Goal: Task Accomplishment & Management: Complete application form

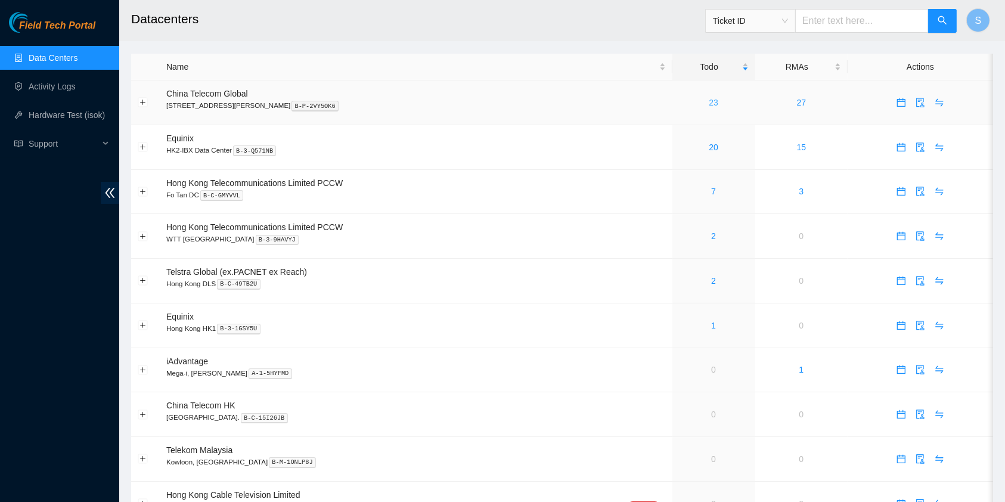
click at [709, 106] on link "23" at bounding box center [714, 103] width 10 height 10
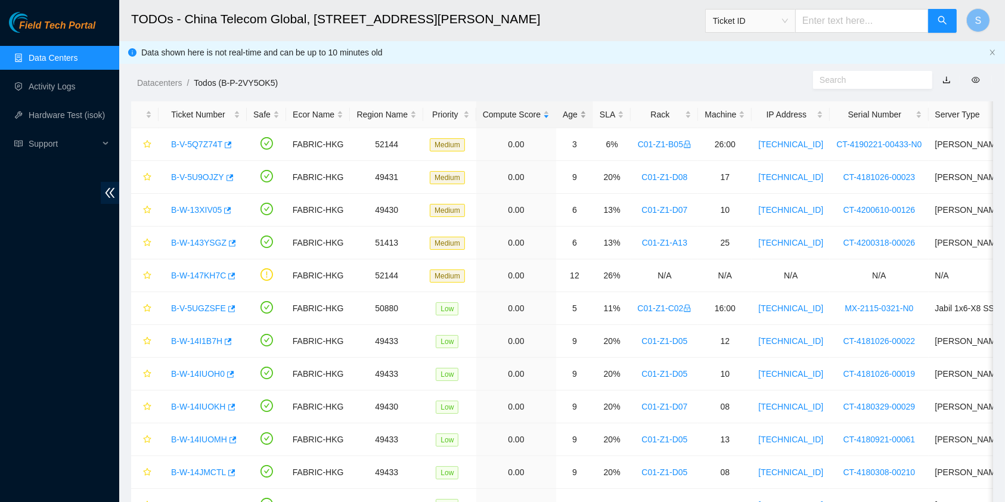
click at [565, 116] on div "Age" at bounding box center [575, 114] width 24 height 13
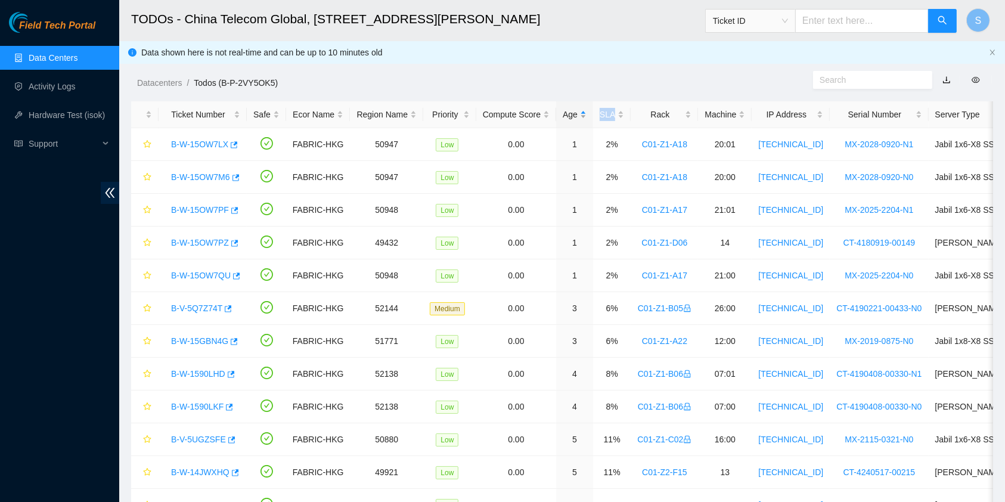
click at [567, 116] on div "Age" at bounding box center [575, 114] width 24 height 13
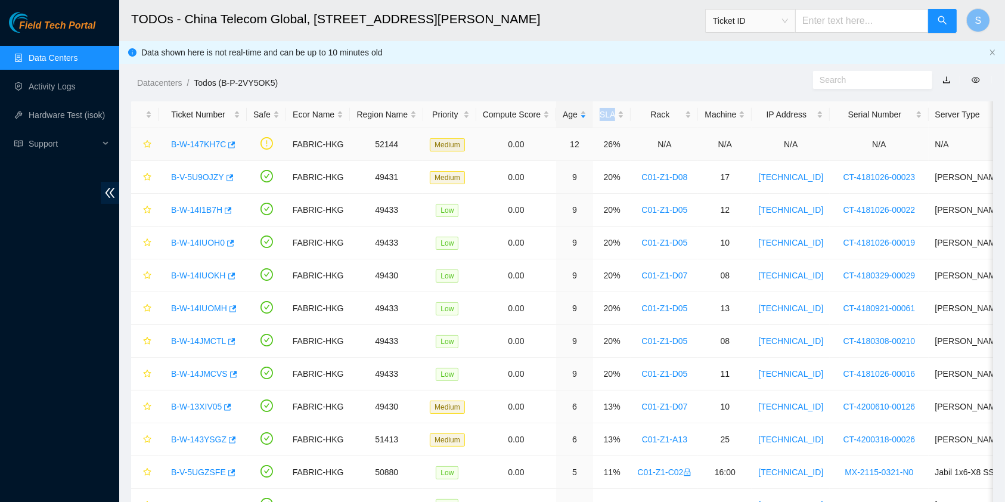
click at [194, 145] on link "B-W-147KH7C" at bounding box center [198, 145] width 55 height 10
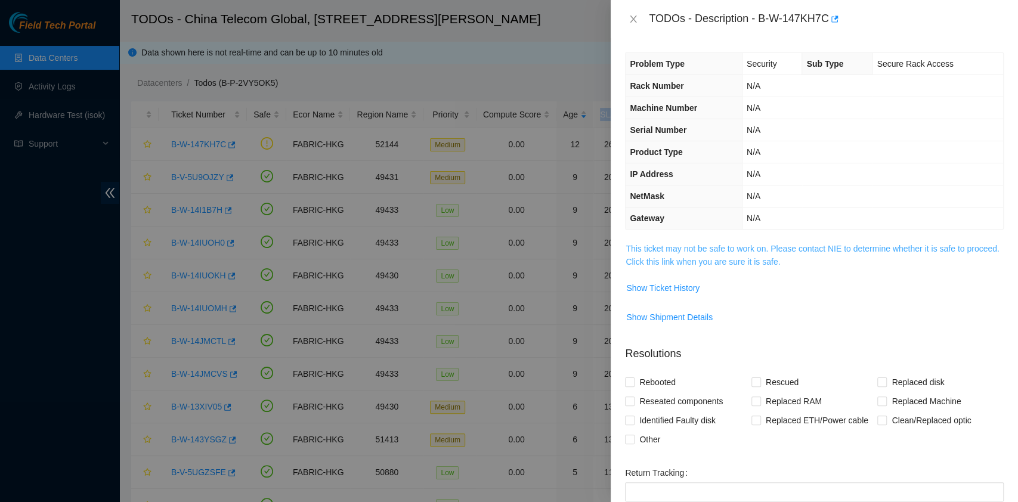
click at [648, 250] on link "This ticket may not be safe to work on. Please contact NIE to determine whether…" at bounding box center [811, 255] width 373 height 23
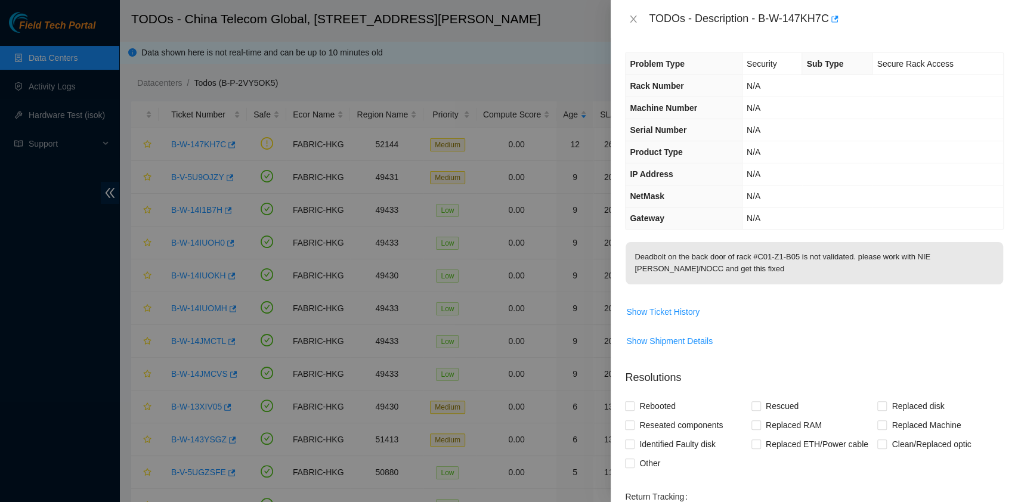
click at [634, 27] on div "TODOs - Description - B-W-147KH7C" at bounding box center [814, 19] width 379 height 19
click at [633, 19] on icon "close" at bounding box center [633, 19] width 7 height 7
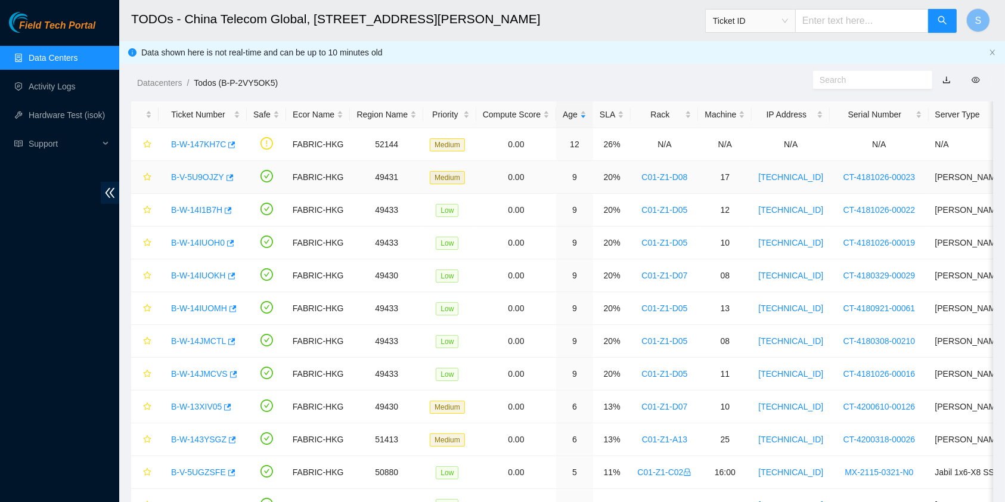
click at [185, 178] on link "B-V-5U9OJZY" at bounding box center [197, 177] width 53 height 10
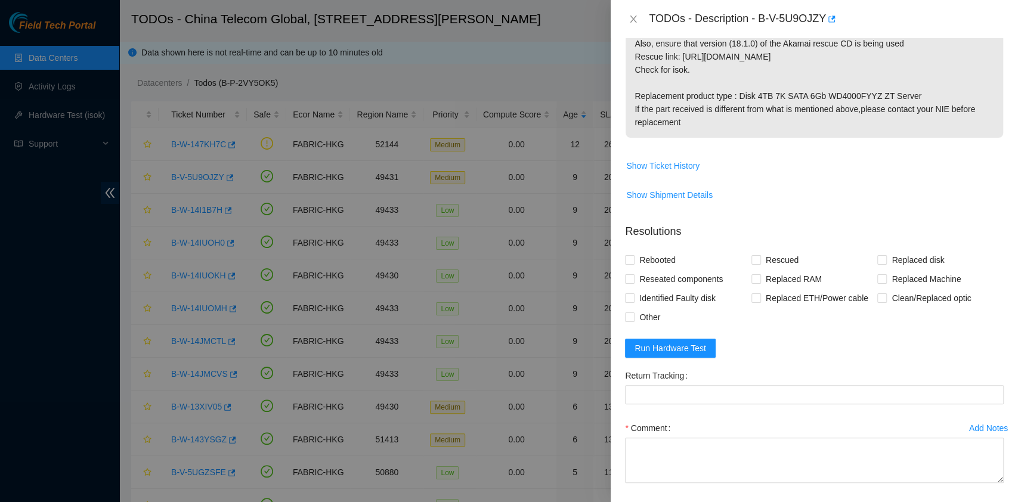
scroll to position [447, 0]
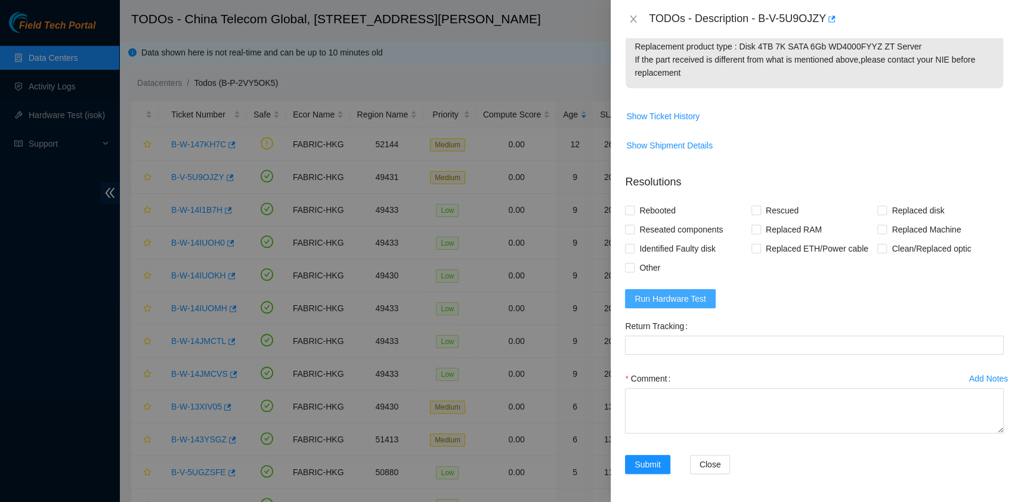
click at [697, 295] on span "Run Hardware Test" at bounding box center [670, 298] width 72 height 13
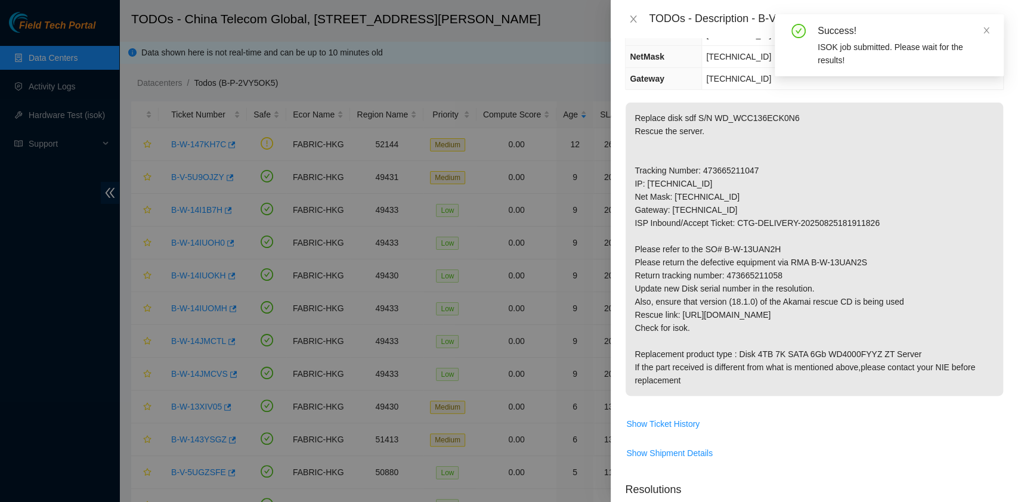
scroll to position [0, 0]
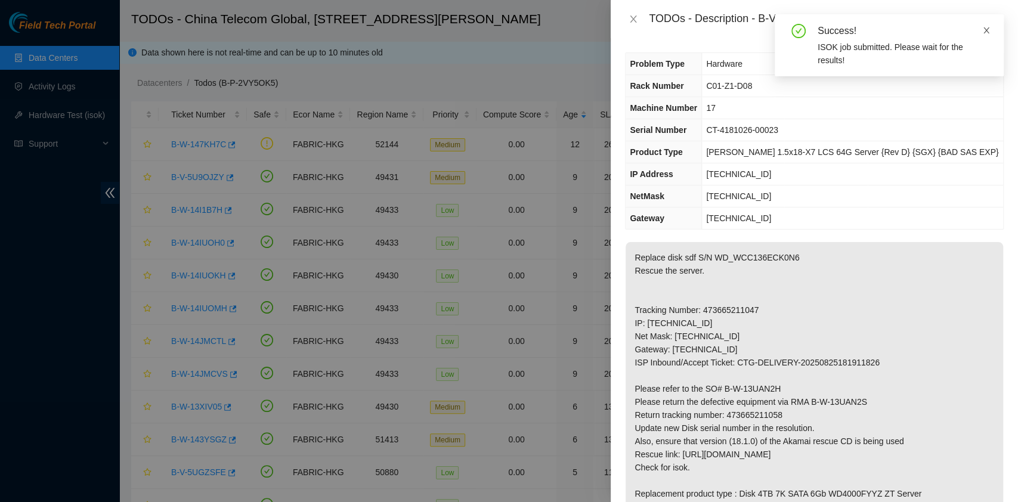
click at [989, 31] on icon "close" at bounding box center [986, 30] width 8 height 8
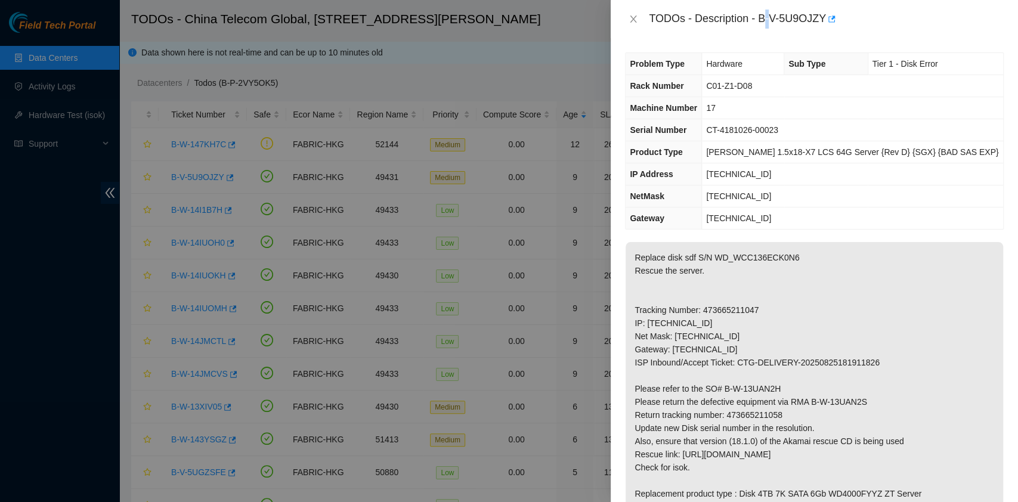
click at [768, 24] on div "TODOs - Description - B-V-5U9OJZY" at bounding box center [826, 19] width 355 height 19
click at [763, 23] on div "TODOs - Description - B-V-5U9OJZY" at bounding box center [826, 19] width 355 height 19
click at [763, 16] on div "TODOs - Description - B-V-5U9OJZY" at bounding box center [826, 19] width 355 height 19
drag, startPoint x: 758, startPoint y: 14, endPoint x: 825, endPoint y: 30, distance: 68.8
click at [825, 30] on div "TODOs - Description - B-V-5U9OJZY" at bounding box center [814, 19] width 407 height 38
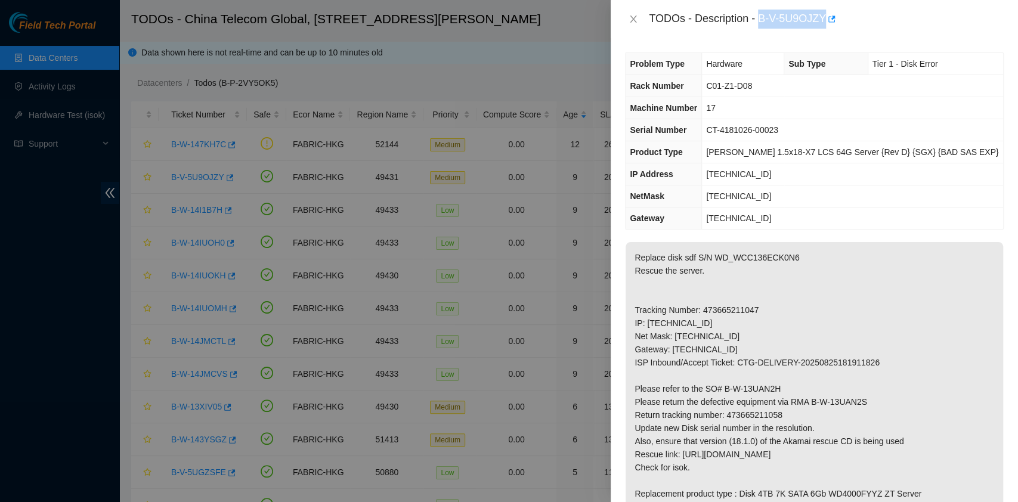
copy div "B-V-5U9OJZY"
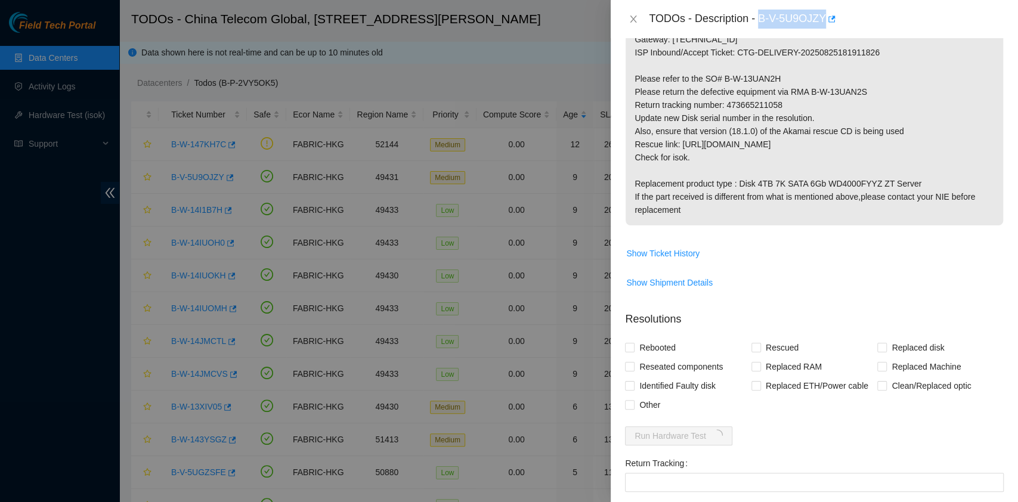
scroll to position [310, 0]
drag, startPoint x: 727, startPoint y: 104, endPoint x: 795, endPoint y: 106, distance: 68.0
click at [795, 106] on p "Replace disk sdf S/N WD_WCC136ECK0N6 Rescue the server. Tracking Number: 473665…" at bounding box center [813, 78] width 377 height 293
copy p "473665211058"
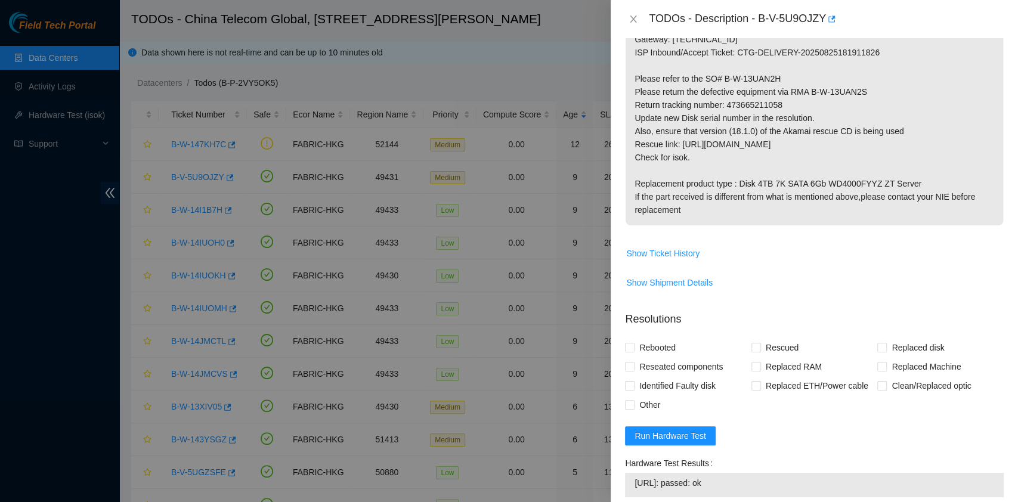
click at [810, 178] on p "Replace disk sdf S/N WD_WCC136ECK0N6 Rescue the server. Tracking Number: 473665…" at bounding box center [813, 78] width 377 height 293
drag, startPoint x: 854, startPoint y: 94, endPoint x: 871, endPoint y: 95, distance: 17.3
click at [871, 95] on p "Replace disk sdf S/N WD_WCC136ECK0N6 Rescue the server. Tracking Number: 473665…" at bounding box center [813, 78] width 377 height 293
copy p "B-W-13UAN2S"
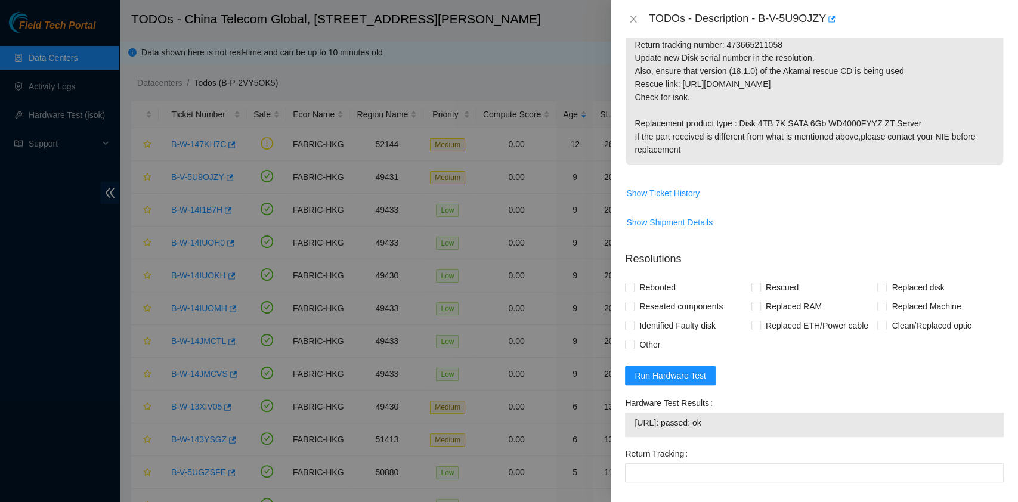
scroll to position [498, 0]
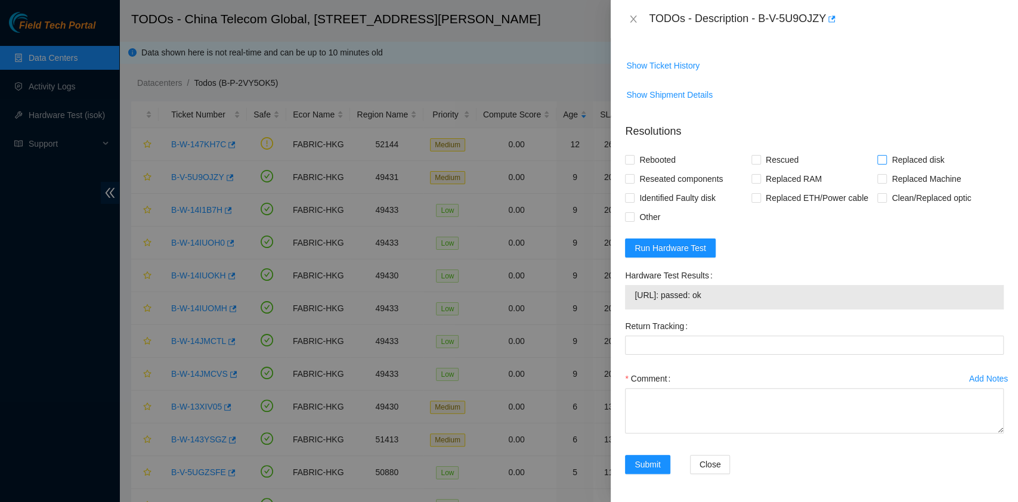
click at [899, 162] on span "Replaced disk" at bounding box center [918, 159] width 62 height 19
click at [885, 162] on input "Replaced disk" at bounding box center [881, 159] width 8 height 8
checkbox input "true"
click at [808, 163] on div "Rescued" at bounding box center [814, 159] width 126 height 19
click at [781, 162] on span "Rescued" at bounding box center [782, 159] width 42 height 19
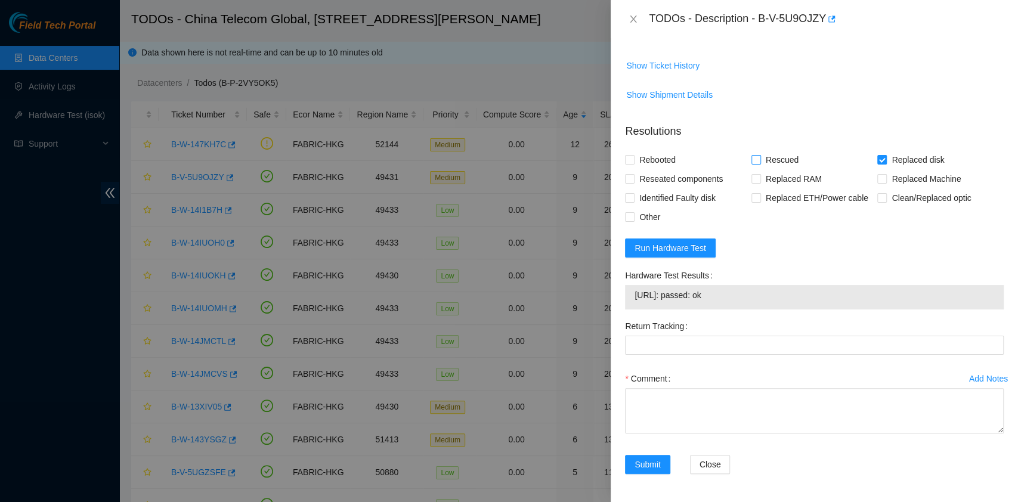
click at [760, 162] on input "Rescued" at bounding box center [755, 159] width 8 height 8
checkbox input "true"
click at [656, 160] on span "Rebooted" at bounding box center [657, 159] width 46 height 19
click at [633, 160] on input "Rebooted" at bounding box center [629, 159] width 8 height 8
checkbox input "true"
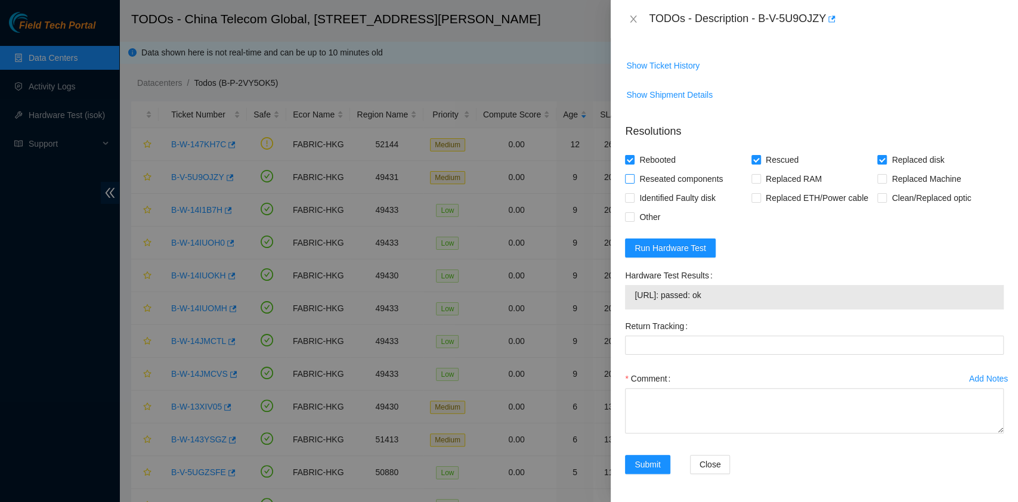
click at [656, 181] on span "Reseated components" at bounding box center [680, 178] width 93 height 19
click at [633, 181] on input "Reseated components" at bounding box center [629, 178] width 8 height 8
checkbox input "true"
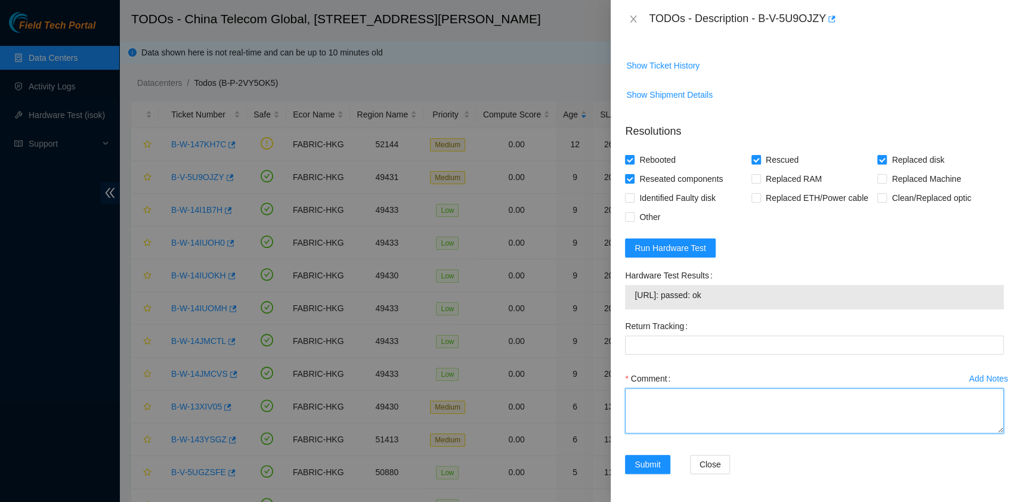
click at [671, 401] on textarea "Comment" at bounding box center [814, 410] width 379 height 45
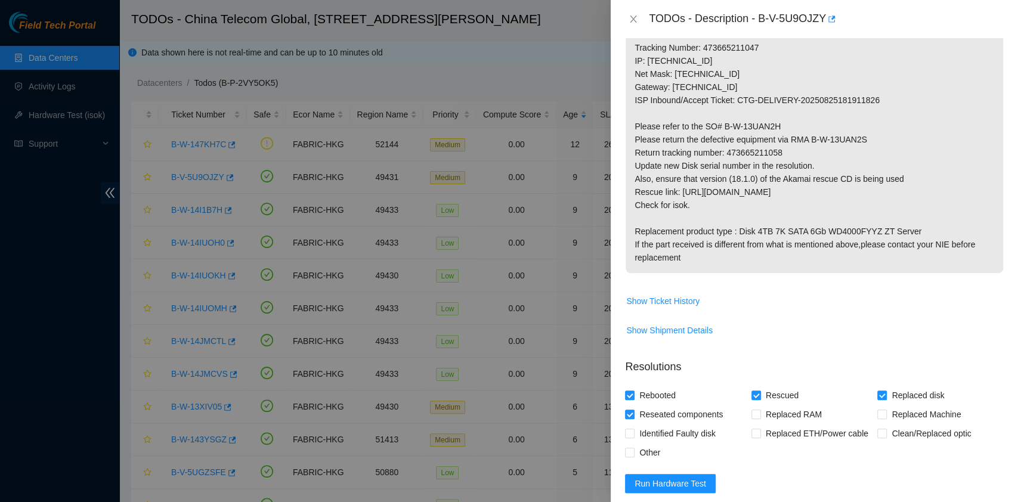
scroll to position [262, 0]
type textarea "pass ok"
drag, startPoint x: 724, startPoint y: 148, endPoint x: 803, endPoint y: 153, distance: 78.2
click at [803, 153] on p "Replace disk sdf S/N WD_WCC136ECK0N6 Rescue the server. Tracking Number: 473665…" at bounding box center [813, 126] width 377 height 293
copy p "473665211058"
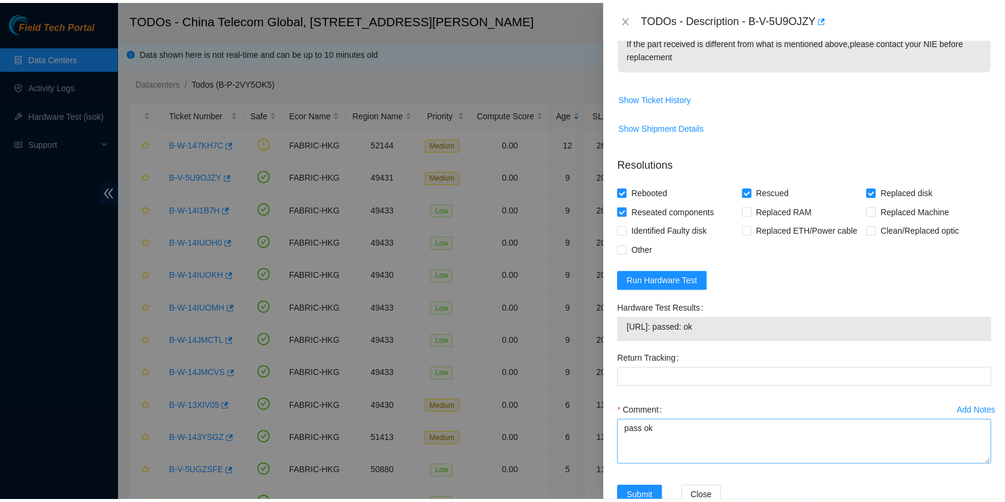
scroll to position [498, 0]
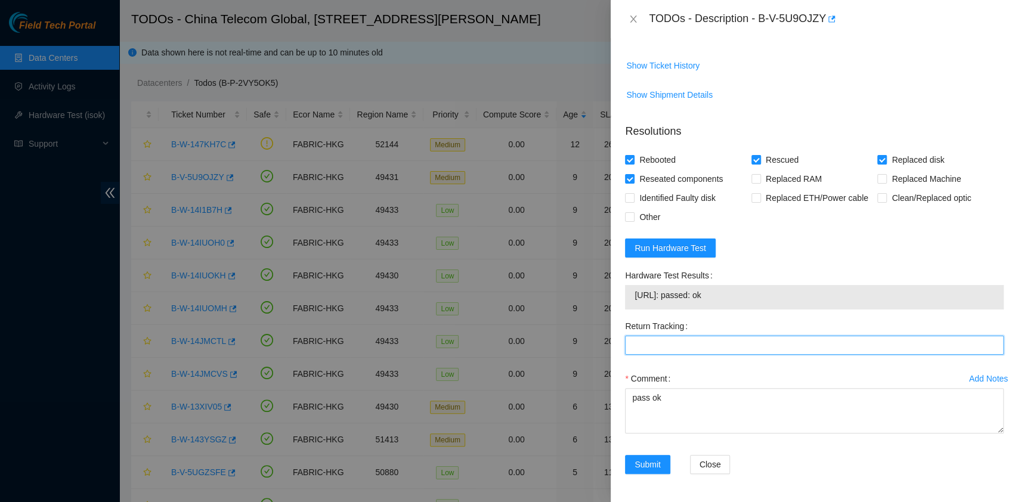
click at [659, 338] on Tracking "Return Tracking" at bounding box center [814, 345] width 379 height 19
paste Tracking "473665211058"
type Tracking "473665211058"
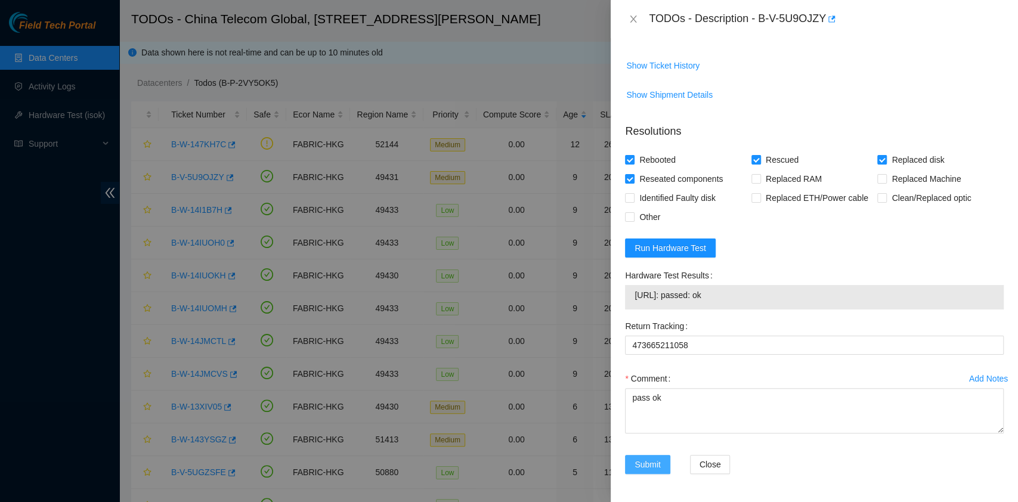
click at [655, 463] on span "Submit" at bounding box center [647, 464] width 26 height 13
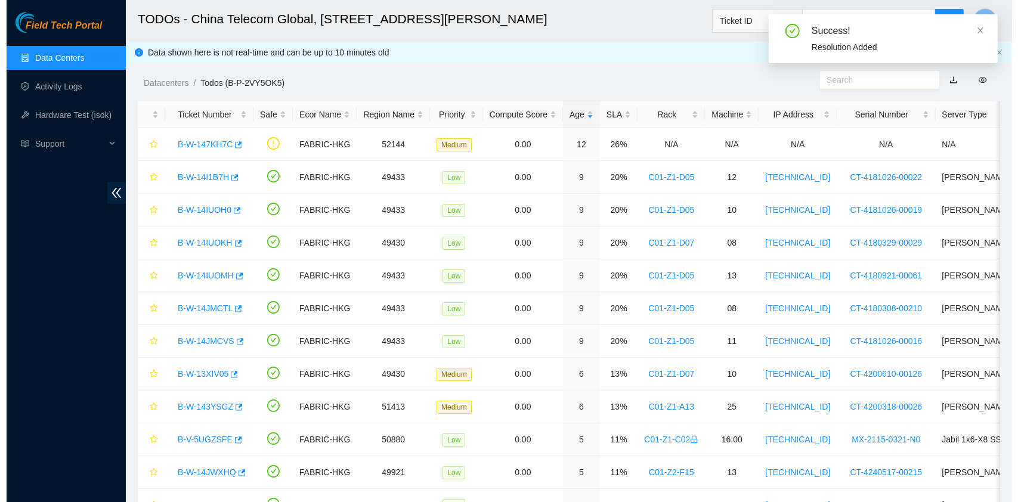
scroll to position [304, 0]
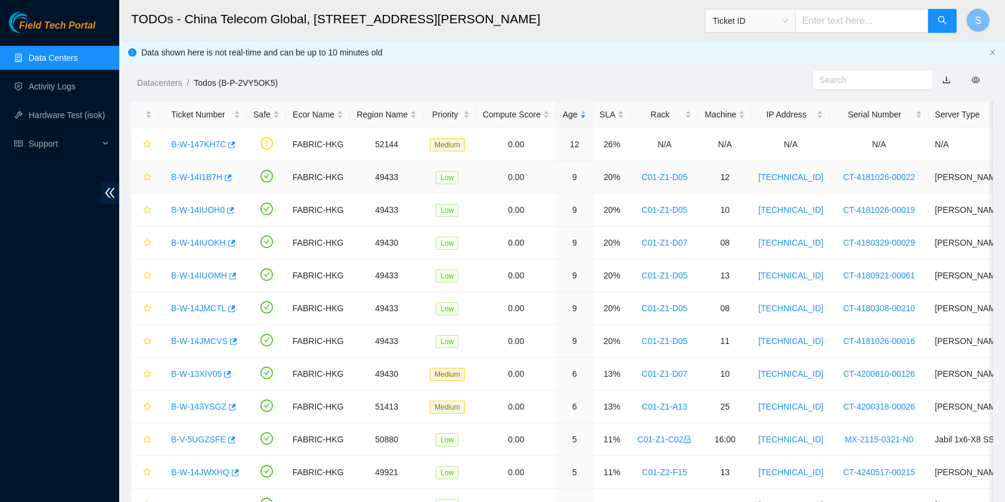
click at [197, 176] on link "B-W-14I1B7H" at bounding box center [196, 177] width 51 height 10
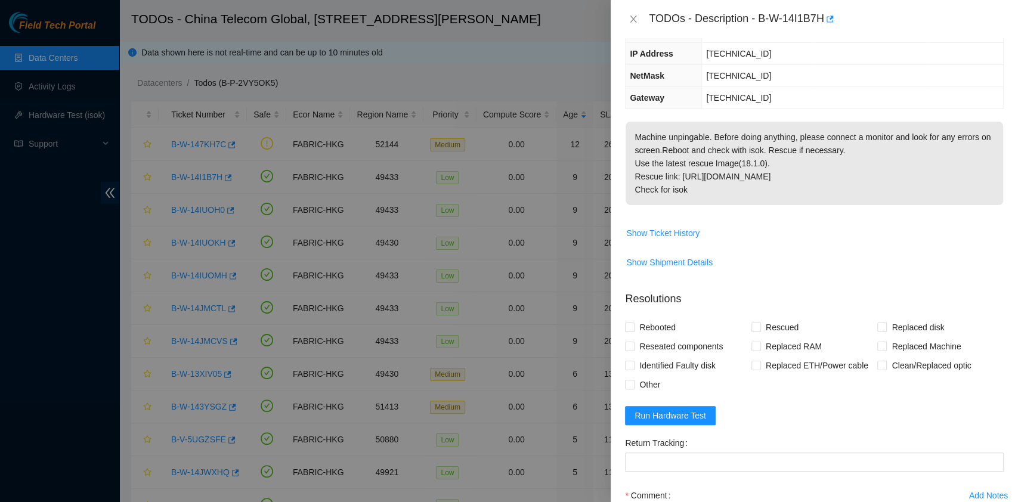
scroll to position [237, 0]
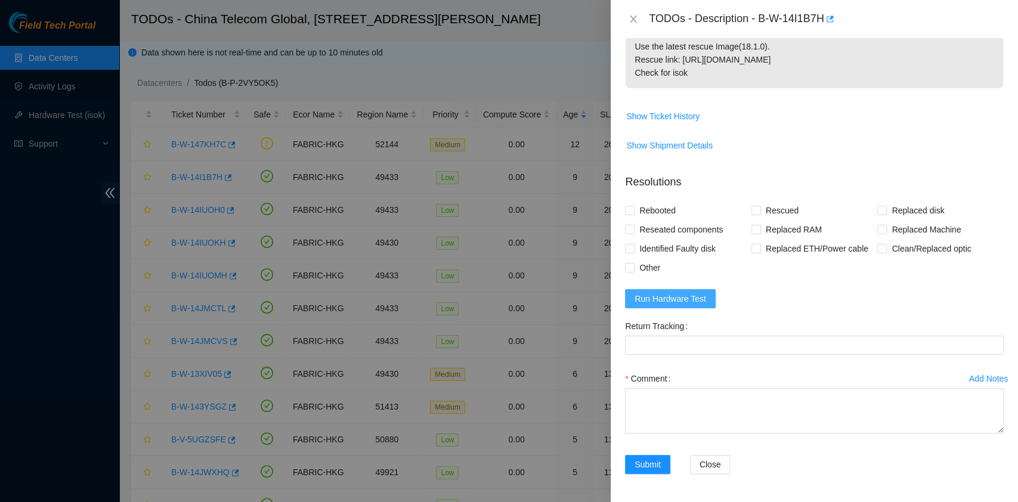
click at [673, 308] on button "Run Hardware Test" at bounding box center [670, 298] width 91 height 19
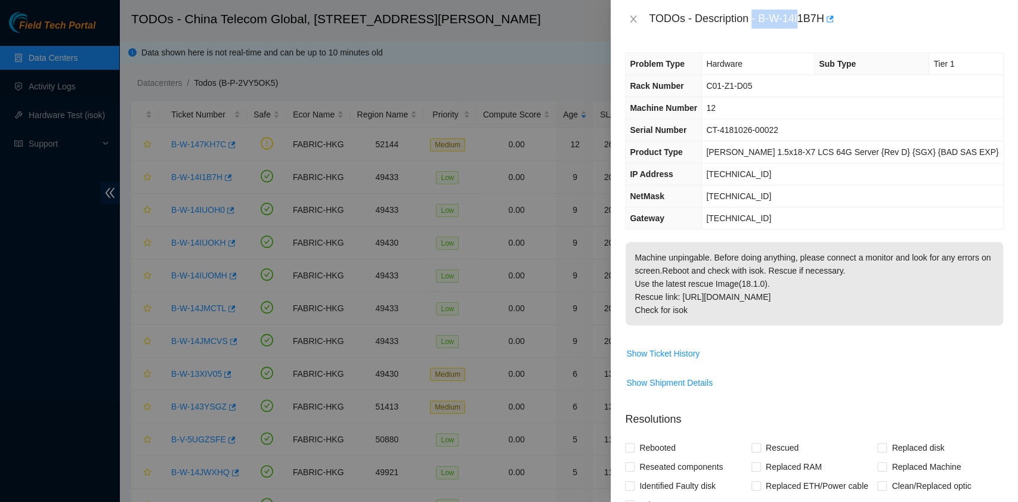
drag, startPoint x: 752, startPoint y: 17, endPoint x: 800, endPoint y: 33, distance: 50.3
click at [800, 33] on div "TODOs - Description - B-W-14I1B7H" at bounding box center [814, 19] width 407 height 38
click at [773, 15] on div "TODOs - Description - B-W-14I1B7H" at bounding box center [826, 19] width 355 height 19
drag, startPoint x: 758, startPoint y: 19, endPoint x: 825, endPoint y: 26, distance: 67.1
click at [825, 26] on div "TODOs - Description - B-W-14I1B7H" at bounding box center [826, 19] width 355 height 19
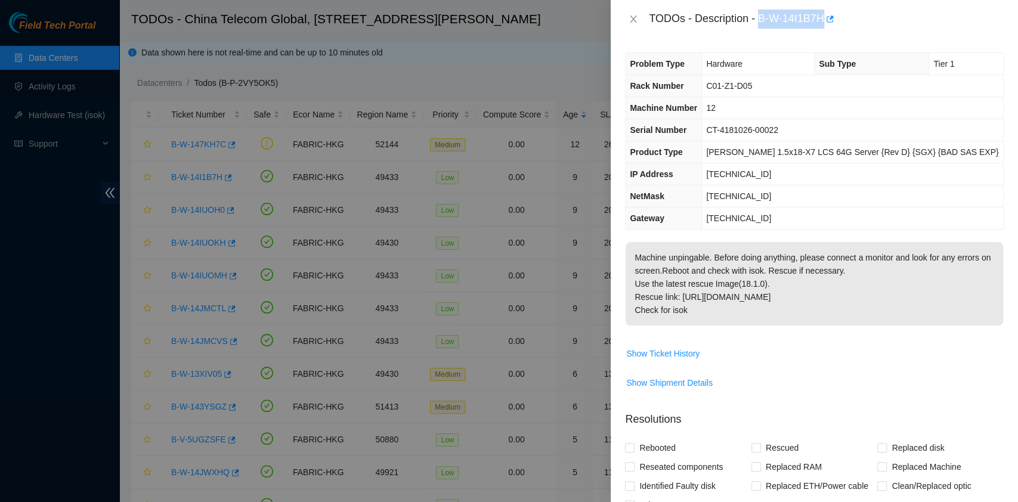
copy div "B-W-14I1B7H"
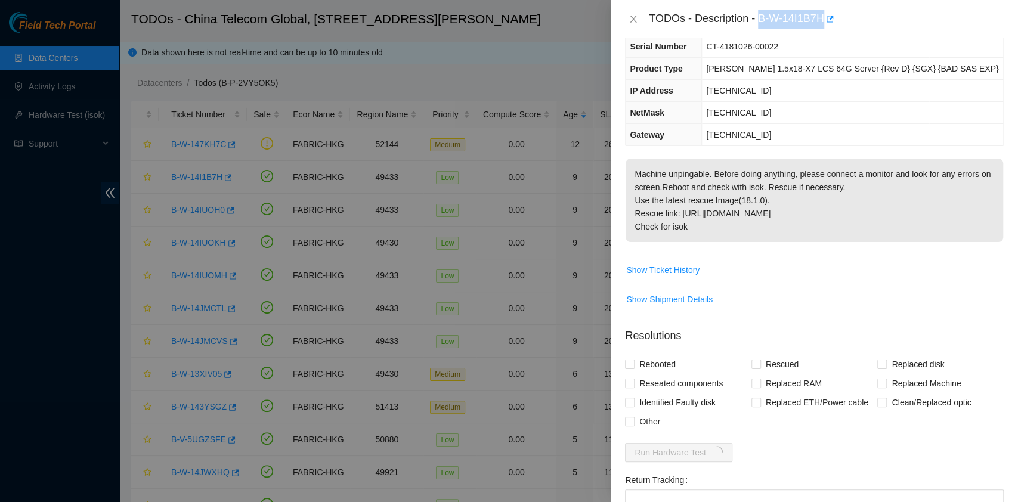
scroll to position [237, 0]
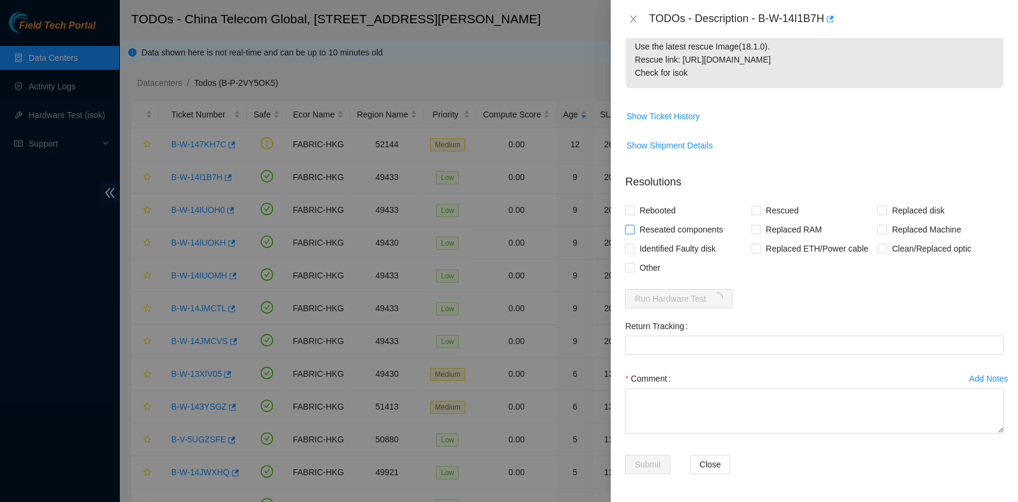
click at [686, 224] on span "Reseated components" at bounding box center [680, 229] width 93 height 19
click at [633, 225] on input "Reseated components" at bounding box center [629, 229] width 8 height 8
checkbox input "true"
click at [654, 207] on span "Rebooted" at bounding box center [657, 210] width 46 height 19
click at [633, 207] on input "Rebooted" at bounding box center [629, 210] width 8 height 8
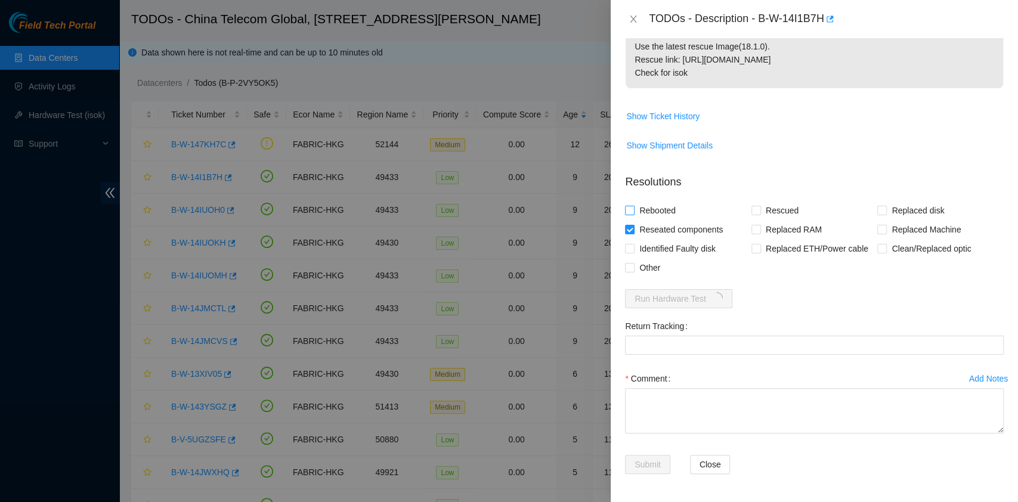
checkbox input "true"
click at [765, 206] on span "Rescued" at bounding box center [782, 210] width 42 height 19
click at [760, 206] on input "Rescued" at bounding box center [755, 210] width 8 height 8
checkbox input "true"
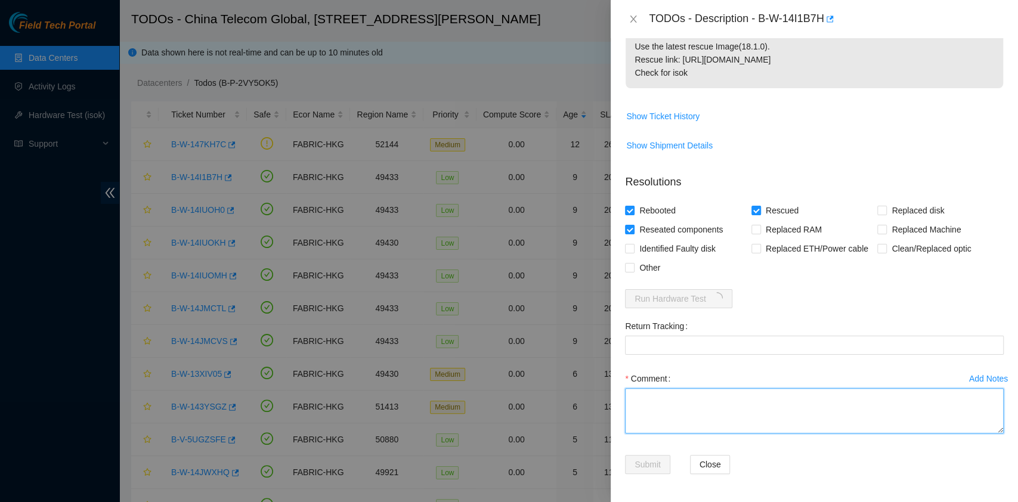
click at [755, 426] on textarea "Comment" at bounding box center [814, 410] width 379 height 45
type textarea "pass ok"
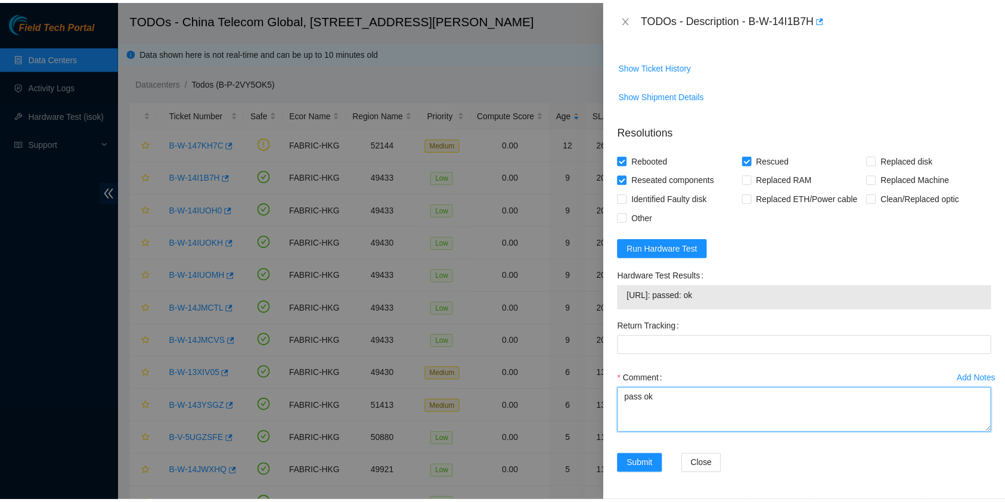
scroll to position [288, 0]
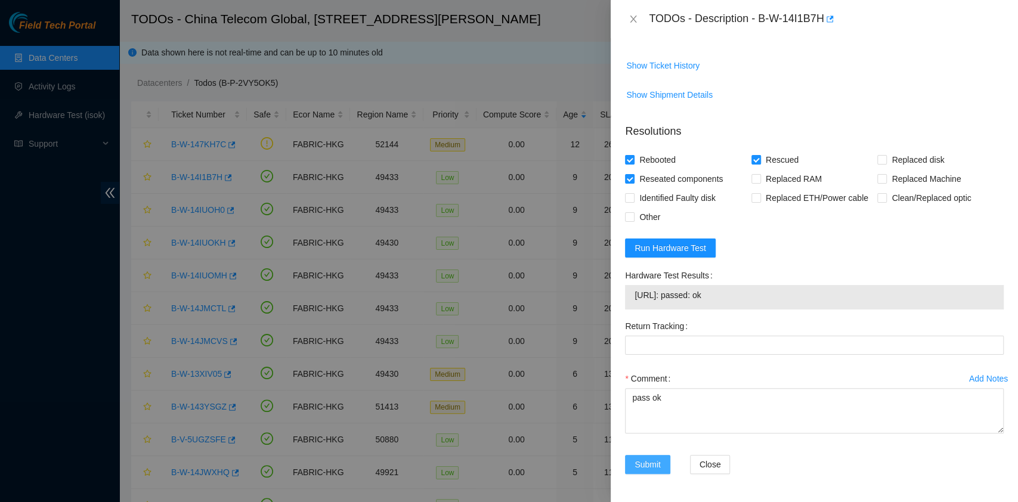
click at [649, 459] on span "Submit" at bounding box center [647, 464] width 26 height 13
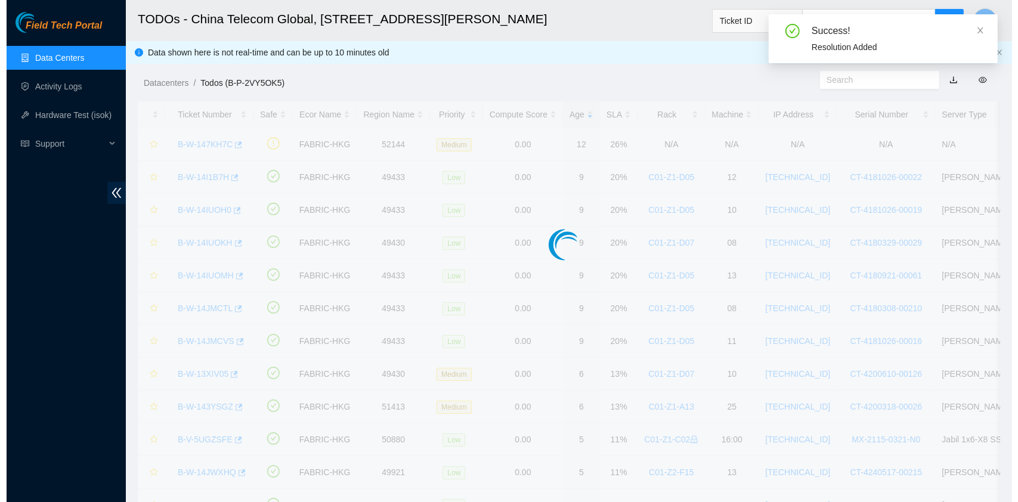
scroll to position [304, 0]
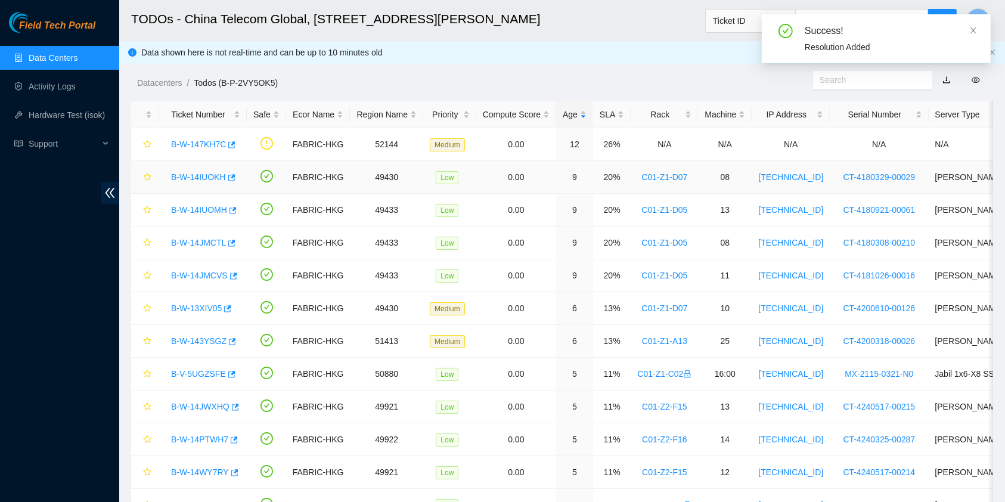
click at [194, 176] on link "B-W-14IUOKH" at bounding box center [198, 177] width 55 height 10
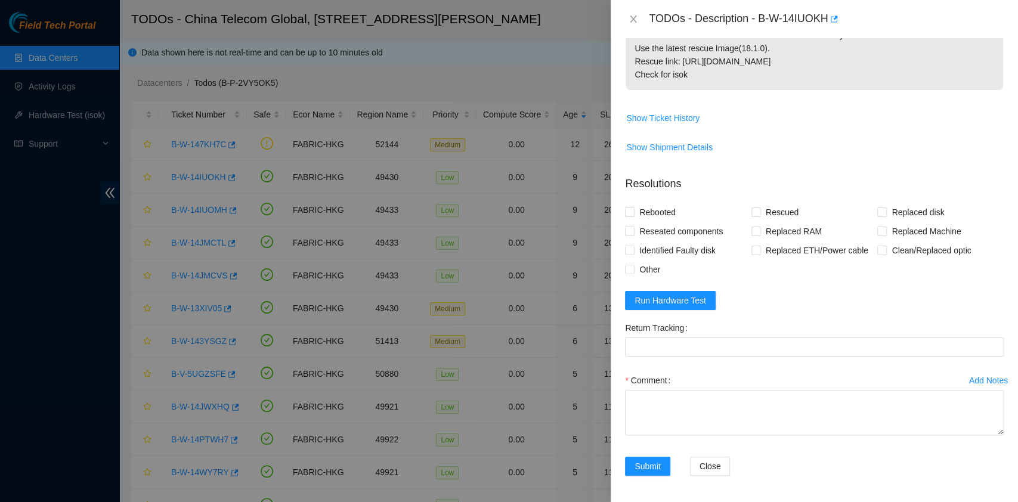
scroll to position [237, 0]
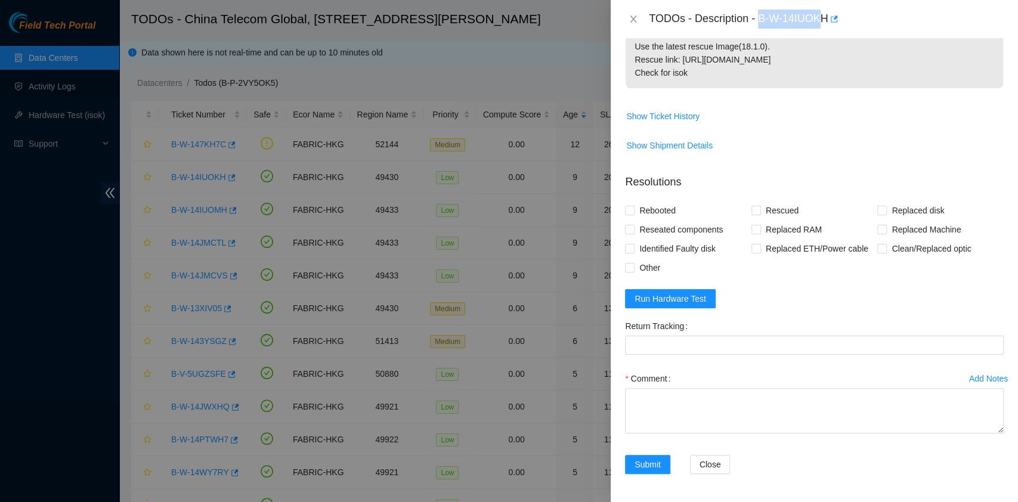
drag, startPoint x: 760, startPoint y: 13, endPoint x: 824, endPoint y: 36, distance: 68.5
click at [825, 36] on div "TODOs - Description - B-W-14IUOKH" at bounding box center [814, 19] width 407 height 38
copy div "B-W-14IUOK"
click at [684, 297] on span "Run Hardware Test" at bounding box center [670, 298] width 72 height 13
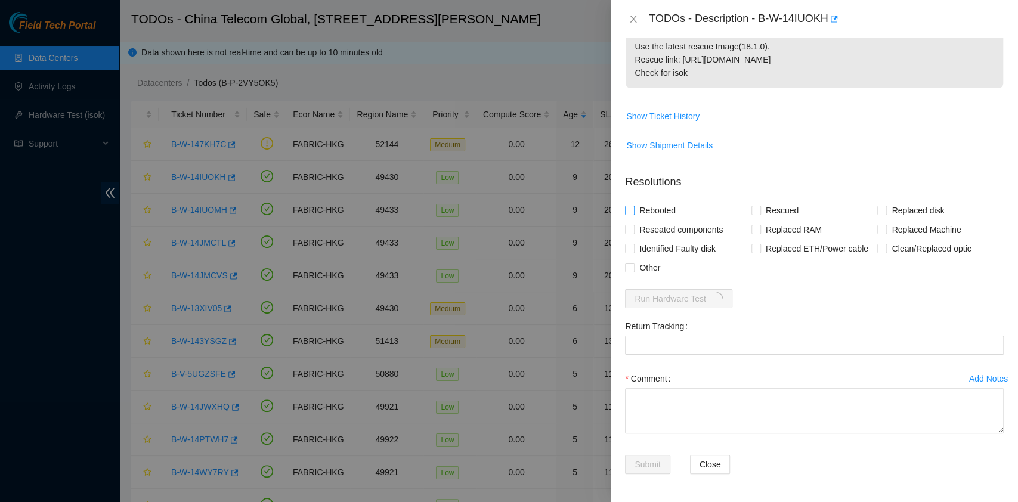
click at [639, 216] on span "Rebooted" at bounding box center [657, 210] width 46 height 19
click at [633, 214] on input "Rebooted" at bounding box center [629, 210] width 8 height 8
click at [640, 209] on span "Rebooted" at bounding box center [657, 210] width 46 height 19
click at [633, 209] on input "Rebooted" at bounding box center [629, 210] width 8 height 8
checkbox input "false"
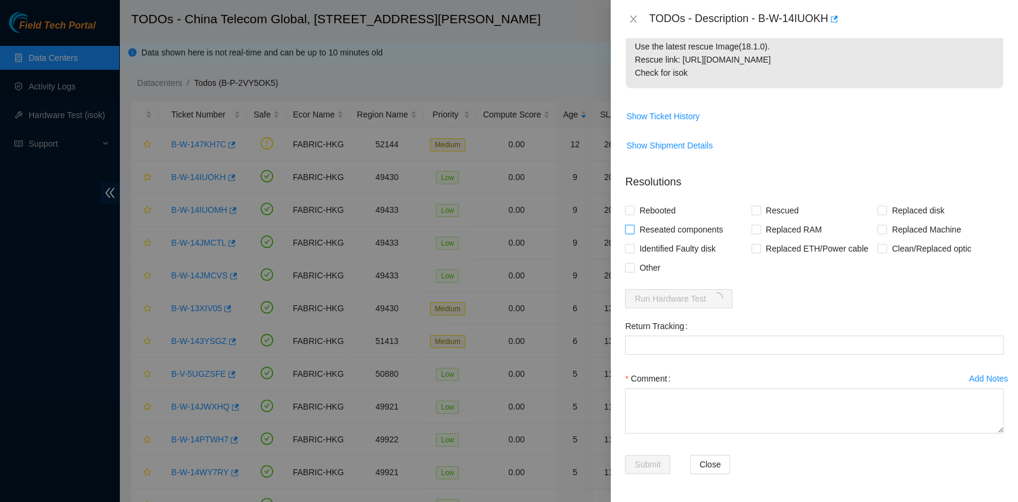
click at [642, 225] on span "Reseated components" at bounding box center [680, 229] width 93 height 19
click at [633, 225] on input "Reseated components" at bounding box center [629, 229] width 8 height 8
checkbox input "true"
click at [645, 198] on form "Resolutions Rebooted Rescued Replaced disk Reseated components Replaced RAM Rep…" at bounding box center [814, 327] width 379 height 324
drag, startPoint x: 673, startPoint y: 209, endPoint x: 683, endPoint y: 210, distance: 10.9
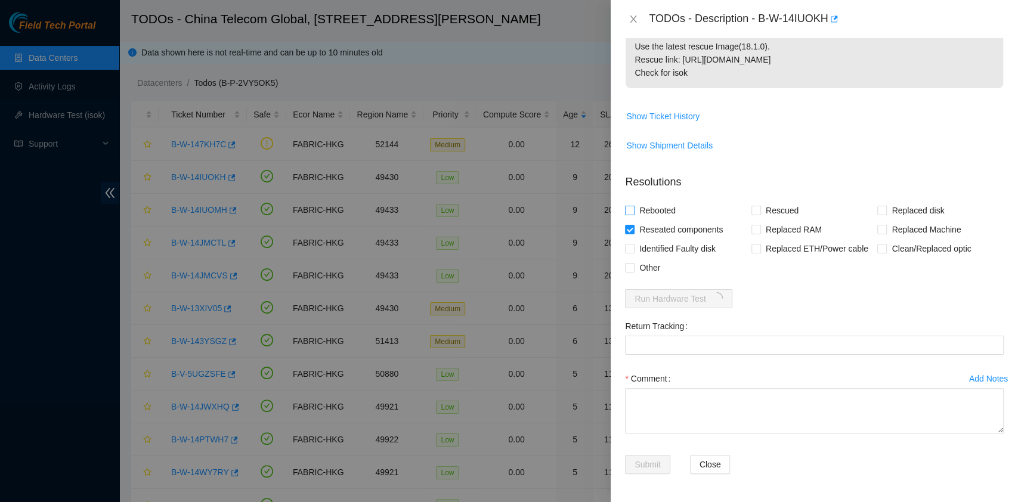
click at [673, 209] on span "Rebooted" at bounding box center [657, 210] width 46 height 19
click at [633, 209] on input "Rebooted" at bounding box center [629, 210] width 8 height 8
checkbox input "true"
click at [804, 210] on div "Rescued" at bounding box center [814, 210] width 126 height 19
click at [763, 203] on span "Rescued" at bounding box center [782, 210] width 42 height 19
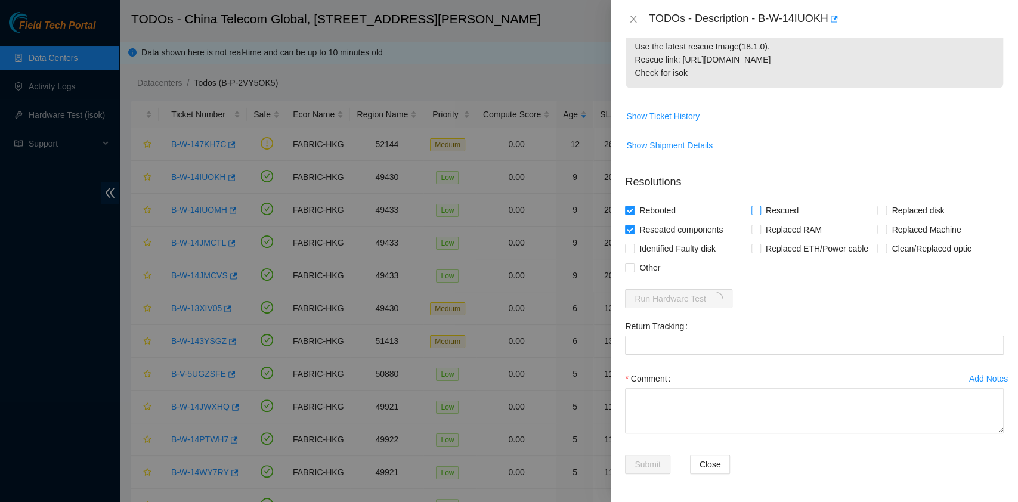
click at [760, 206] on input "Rescued" at bounding box center [755, 210] width 8 height 8
checkbox input "true"
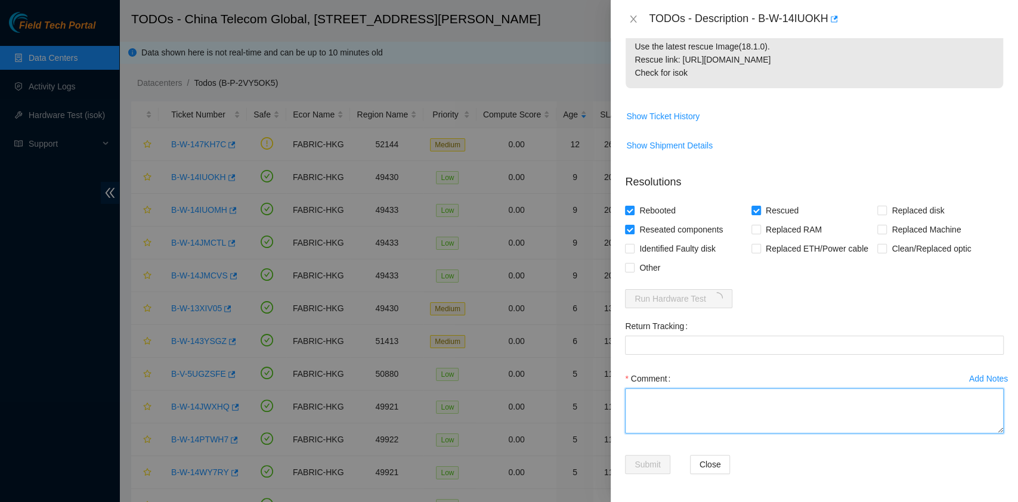
click at [746, 407] on textarea "Comment" at bounding box center [814, 410] width 379 height 45
type textarea "passs ok"
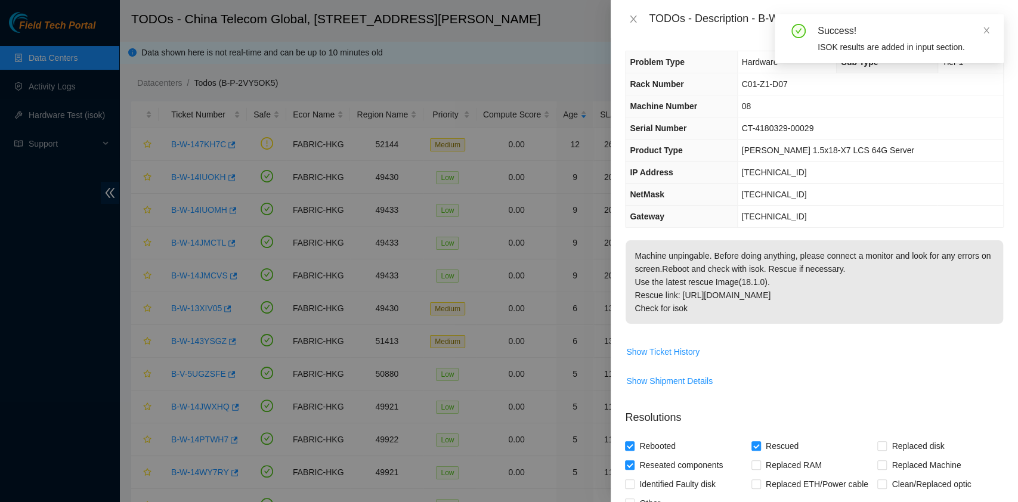
scroll to position [0, 0]
click at [987, 29] on icon "close" at bounding box center [986, 30] width 8 height 8
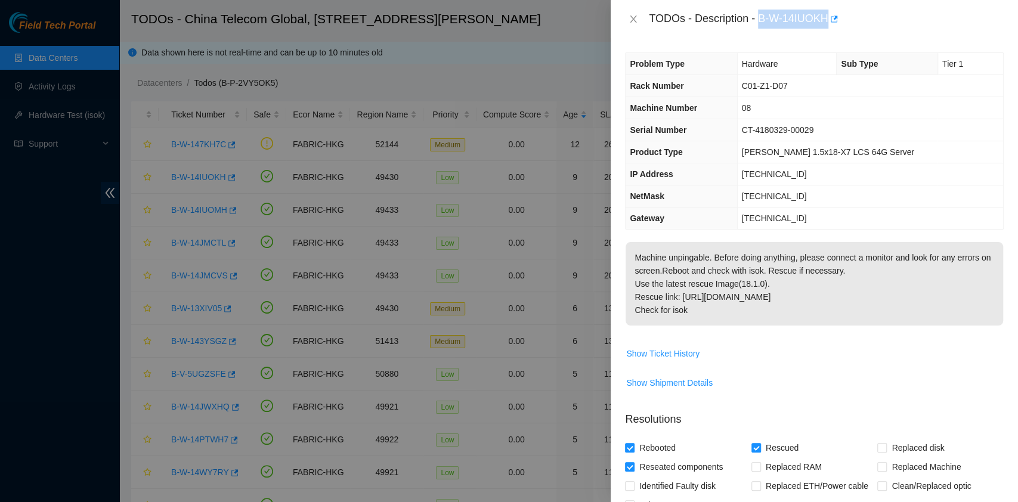
drag, startPoint x: 760, startPoint y: 20, endPoint x: 828, endPoint y: 26, distance: 68.3
click at [828, 26] on div "TODOs - Description - B-W-14IUOKH" at bounding box center [826, 19] width 355 height 19
copy div "B-W-14IUOKH"
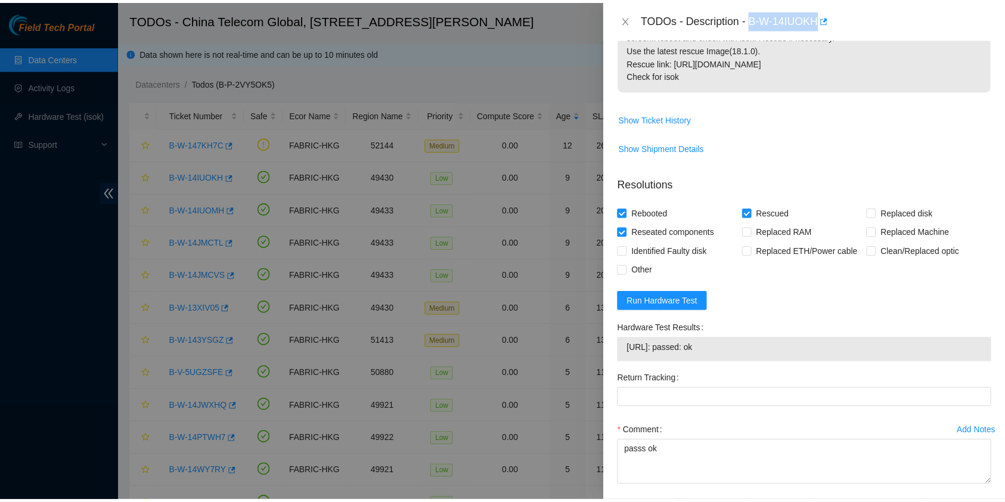
scroll to position [288, 0]
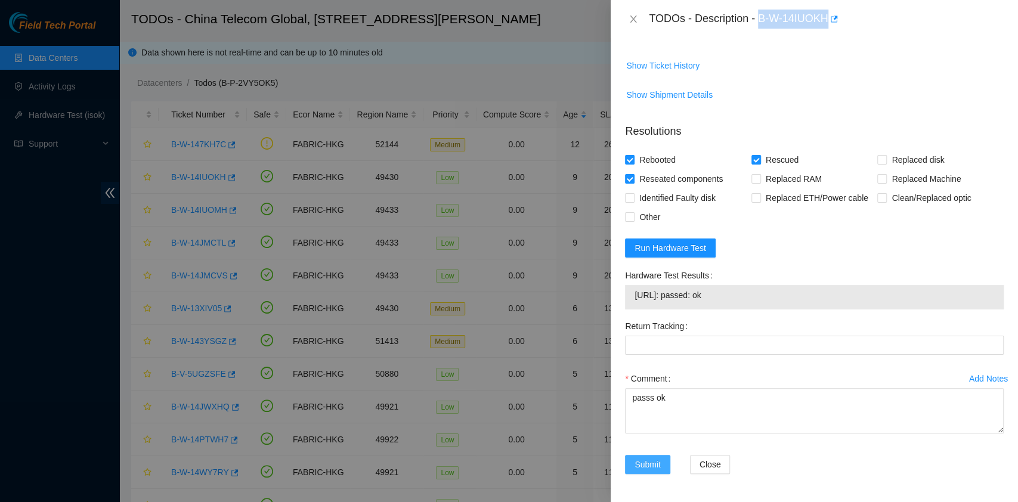
click at [646, 471] on button "Submit" at bounding box center [647, 464] width 45 height 19
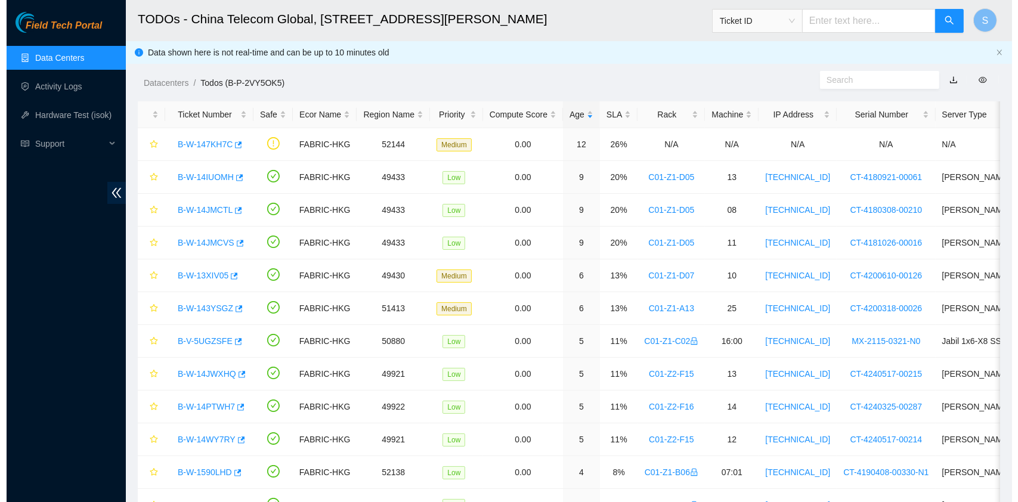
scroll to position [304, 0]
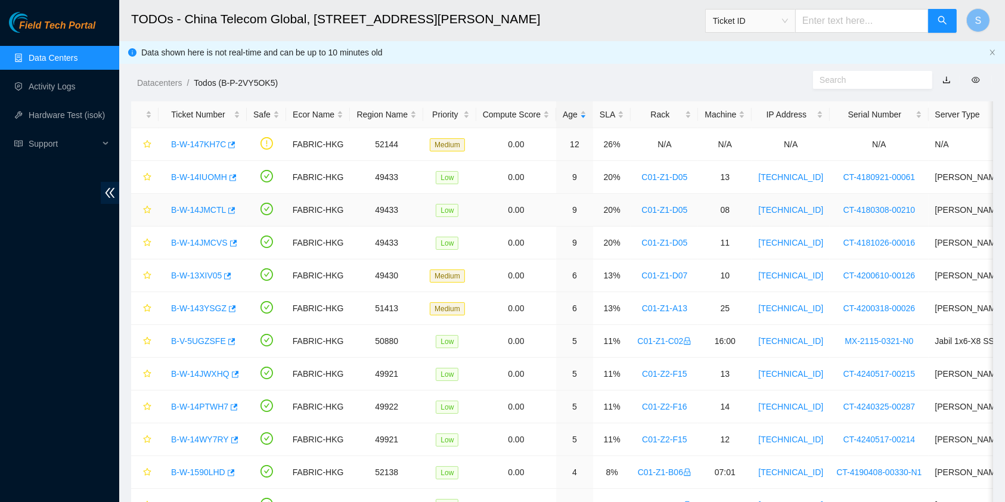
click at [187, 207] on link "B-W-14JMCTL" at bounding box center [198, 210] width 55 height 10
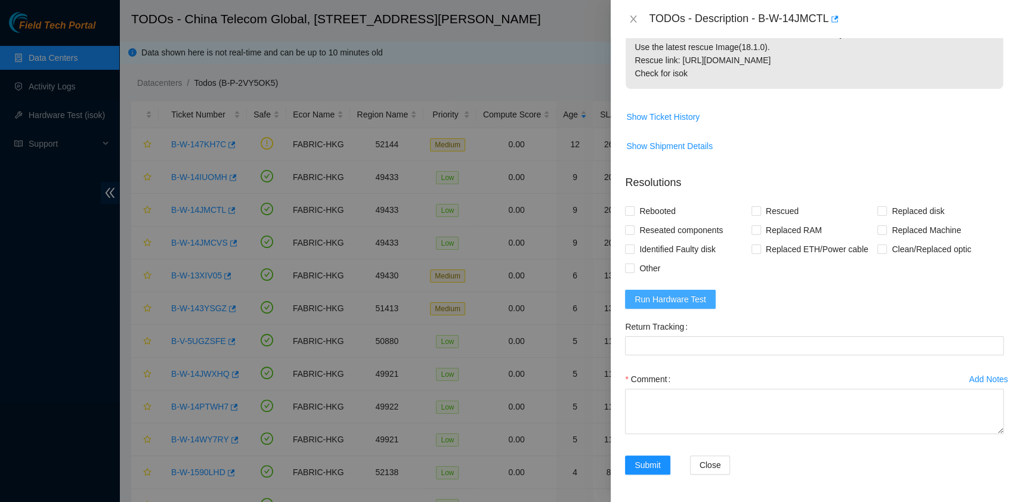
scroll to position [237, 0]
click at [679, 295] on span "Run Hardware Test" at bounding box center [670, 298] width 72 height 13
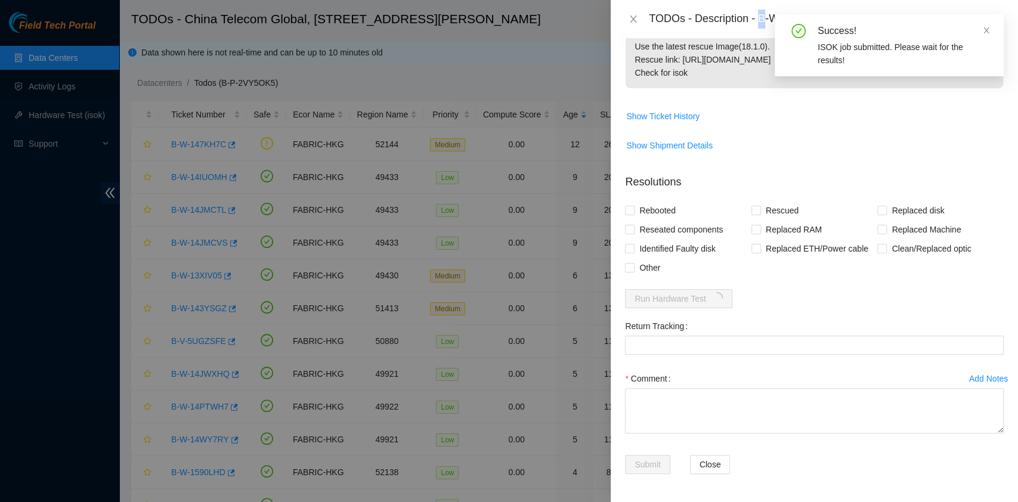
drag, startPoint x: 757, startPoint y: 16, endPoint x: 763, endPoint y: 17, distance: 6.1
click at [763, 17] on div "TODOs - Description - B-W-14JMCTL" at bounding box center [826, 19] width 355 height 19
click at [987, 26] on icon "close" at bounding box center [986, 30] width 8 height 8
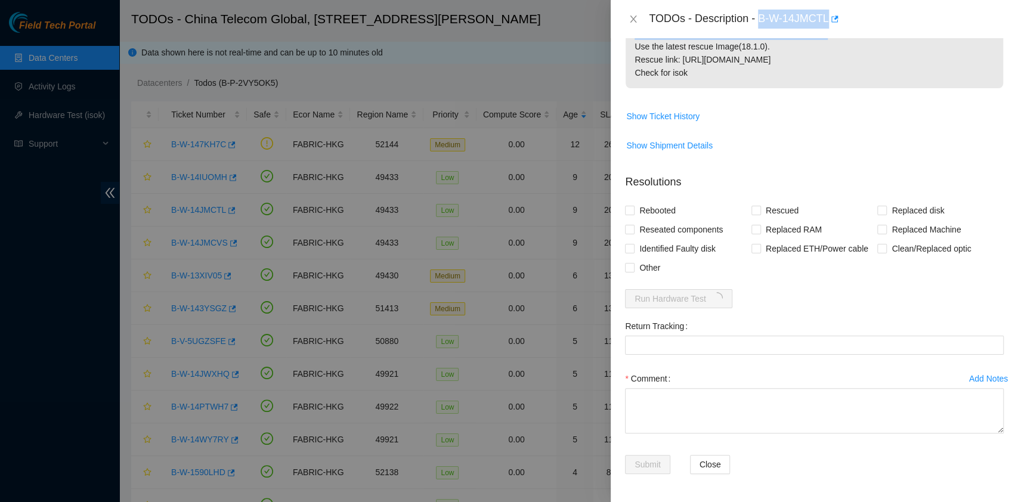
drag, startPoint x: 767, startPoint y: 19, endPoint x: 834, endPoint y: 39, distance: 69.6
click at [834, 39] on div "TODOs - Description - B-W-14JMCTL Problem Type Hardware Sub Type Tier 1 Rack Nu…" at bounding box center [814, 251] width 407 height 502
copy div "B-W-14JMCTL Problem Type Hardware Sub Type Tier 1 Rack Number C01-Z1-D05 Machin…"
click at [676, 222] on span "Reseated components" at bounding box center [680, 229] width 93 height 19
click at [633, 225] on input "Reseated components" at bounding box center [629, 229] width 8 height 8
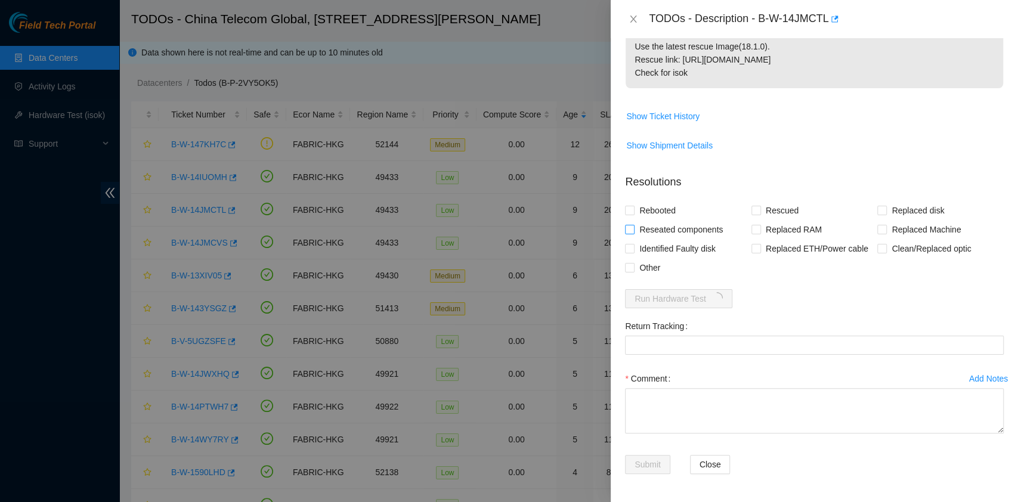
checkbox input "true"
click at [651, 201] on span "Rebooted" at bounding box center [657, 210] width 46 height 19
click at [633, 206] on input "Rebooted" at bounding box center [629, 210] width 8 height 8
checkbox input "true"
click at [763, 207] on span "Rescued" at bounding box center [782, 210] width 42 height 19
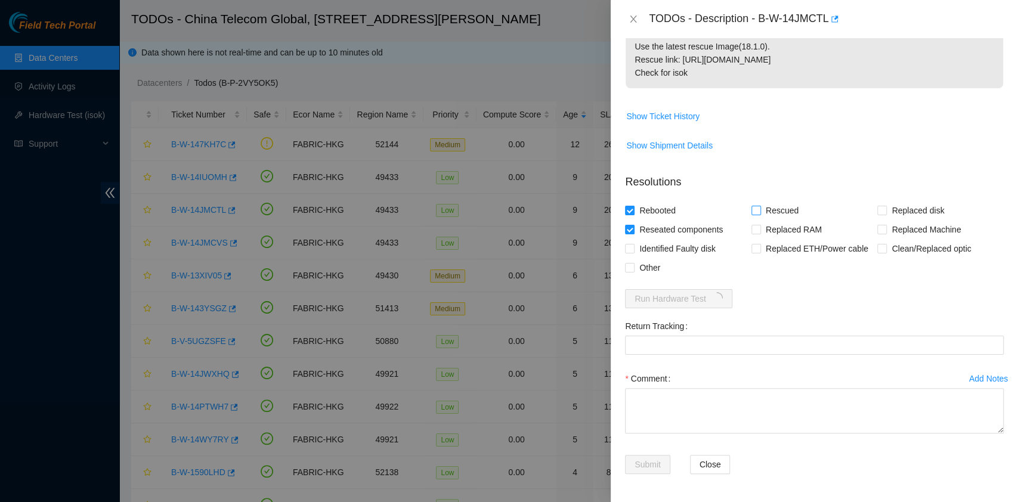
click at [760, 207] on input "Rescued" at bounding box center [755, 210] width 8 height 8
checkbox input "true"
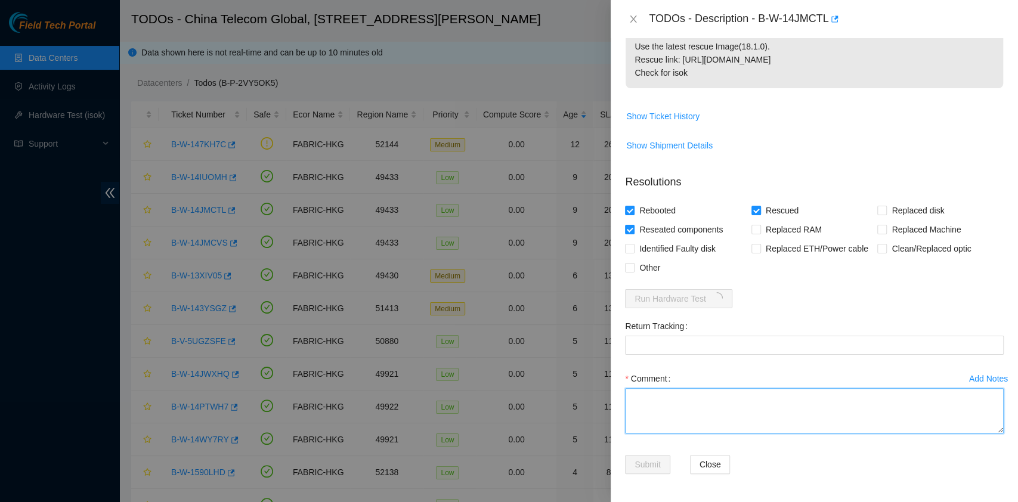
click at [732, 402] on textarea "Comment" at bounding box center [814, 410] width 379 height 45
type textarea "pass ok"
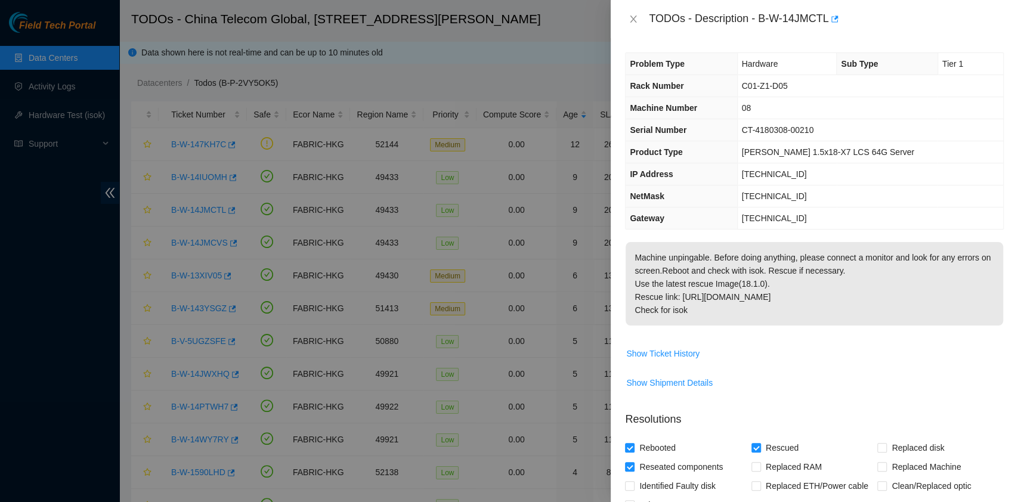
scroll to position [288, 0]
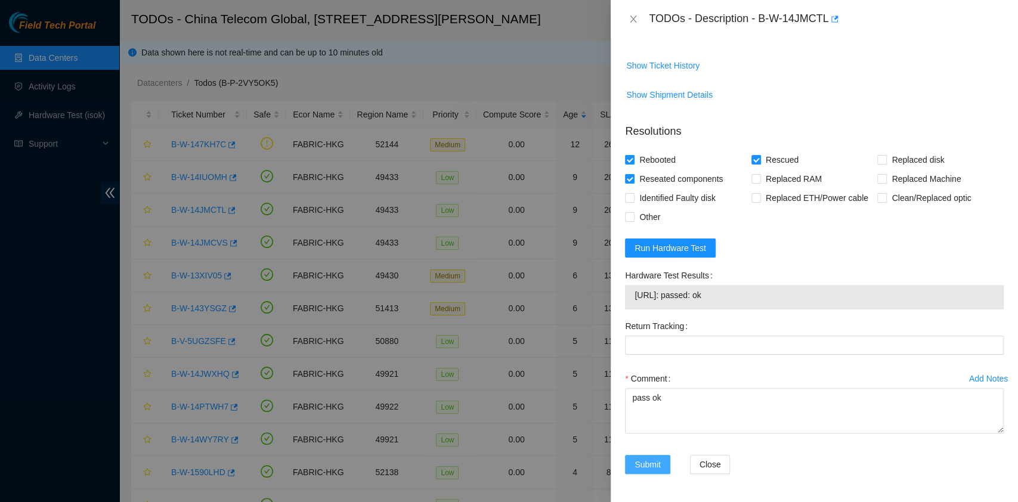
click at [635, 466] on span "Submit" at bounding box center [647, 464] width 26 height 13
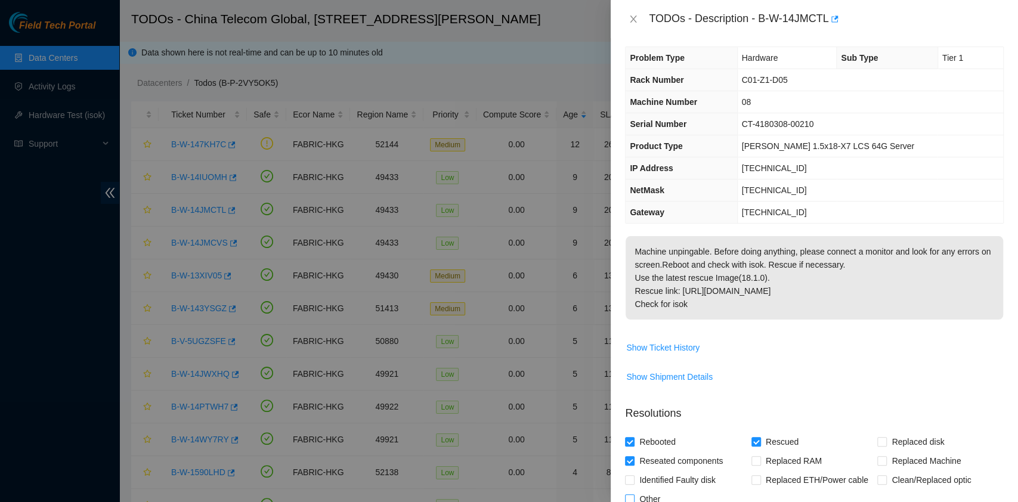
scroll to position [0, 0]
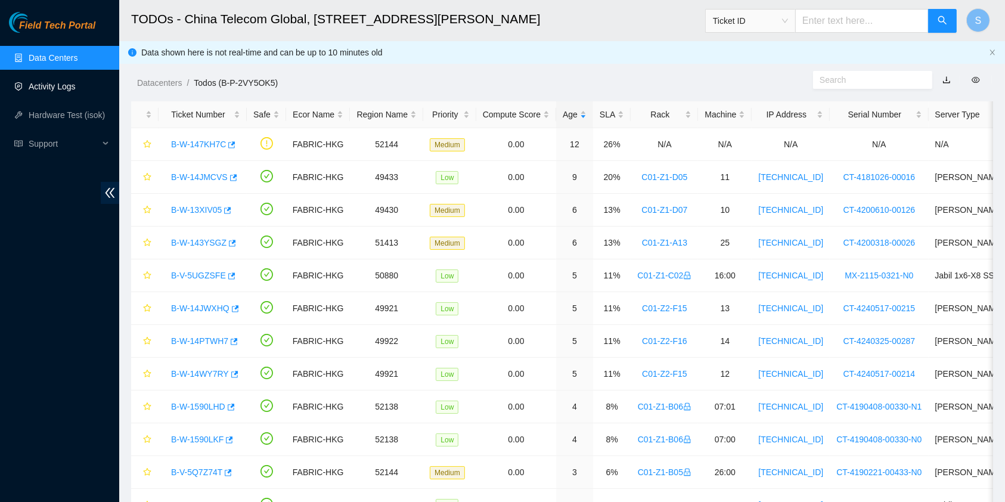
click at [76, 87] on link "Activity Logs" at bounding box center [52, 87] width 47 height 10
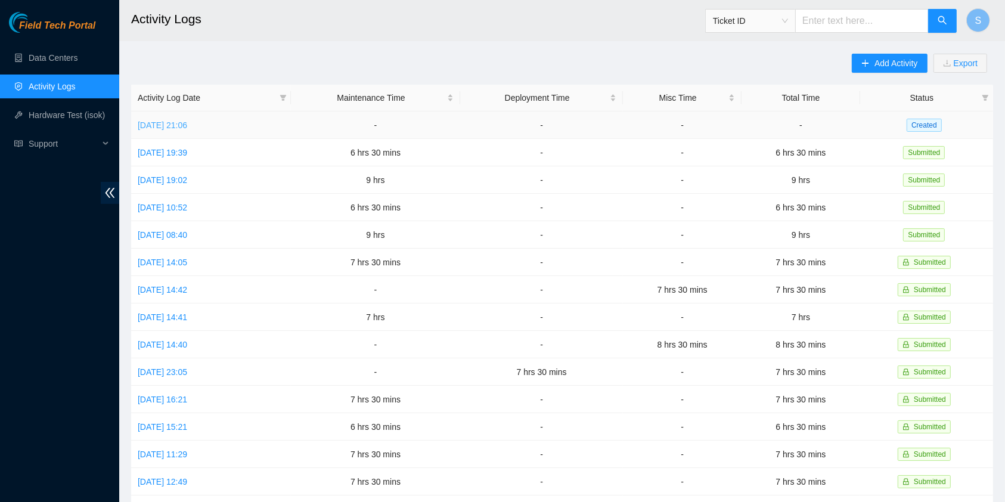
click at [157, 124] on link "Sun, 07 Sep 2025 21:06" at bounding box center [162, 125] width 49 height 10
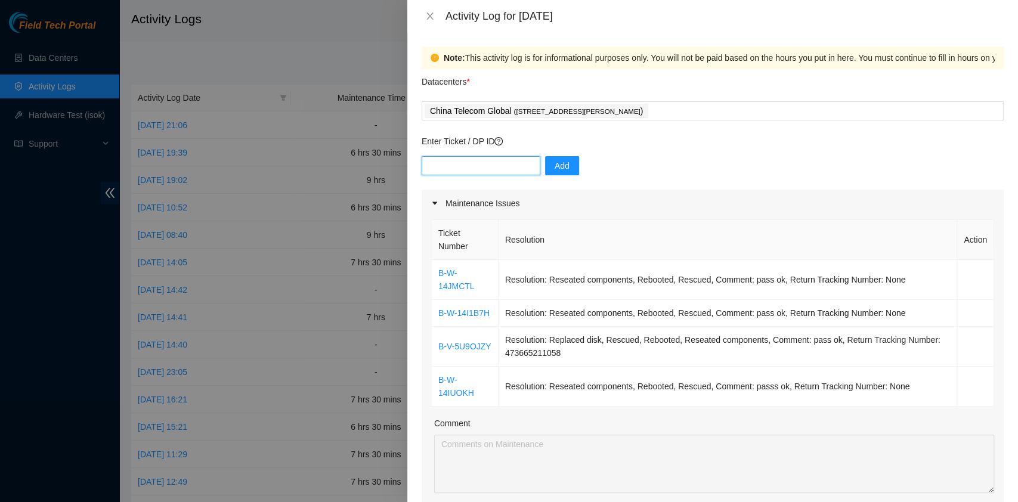
click at [456, 156] on input "text" at bounding box center [481, 165] width 119 height 19
paste input "B-W-14IUOH0"
type input "B-W-14IUOH0"
click at [545, 168] on button "Add" at bounding box center [562, 165] width 34 height 19
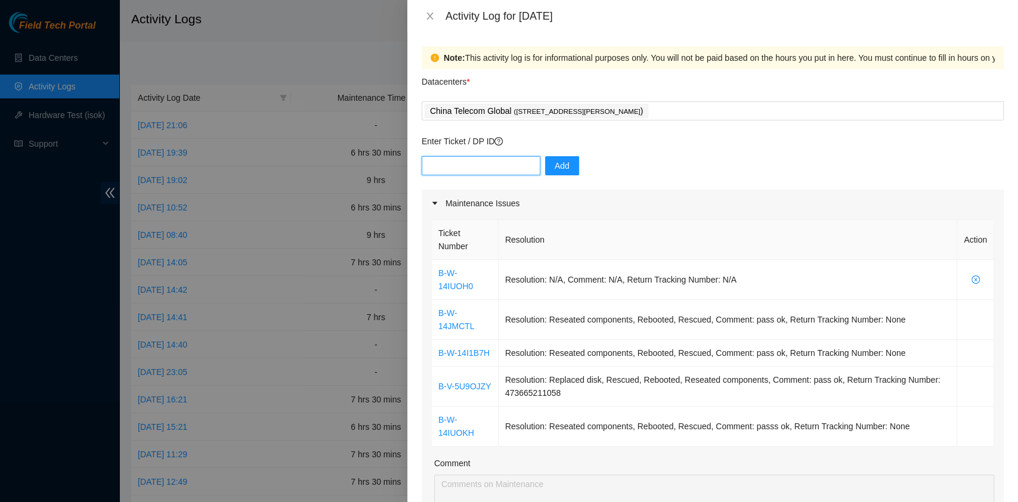
click at [459, 158] on input "text" at bounding box center [481, 165] width 119 height 19
paste input "B-W-14IUOMH"
type input "B-W-14IUOMH"
click at [555, 168] on span "Add" at bounding box center [562, 165] width 15 height 13
click at [684, 103] on div "China Telecom Global ( Room B11, 2/F, 18 Chun Yat Street, TKO , Hong Kong )" at bounding box center [713, 111] width 576 height 17
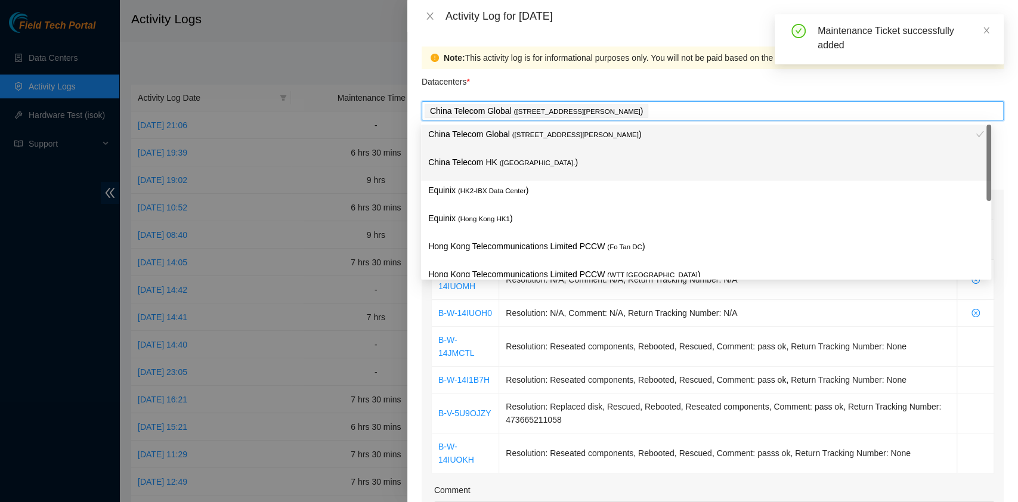
click at [653, 165] on p "China Telecom HK ( Hong Kong. )" at bounding box center [706, 163] width 556 height 14
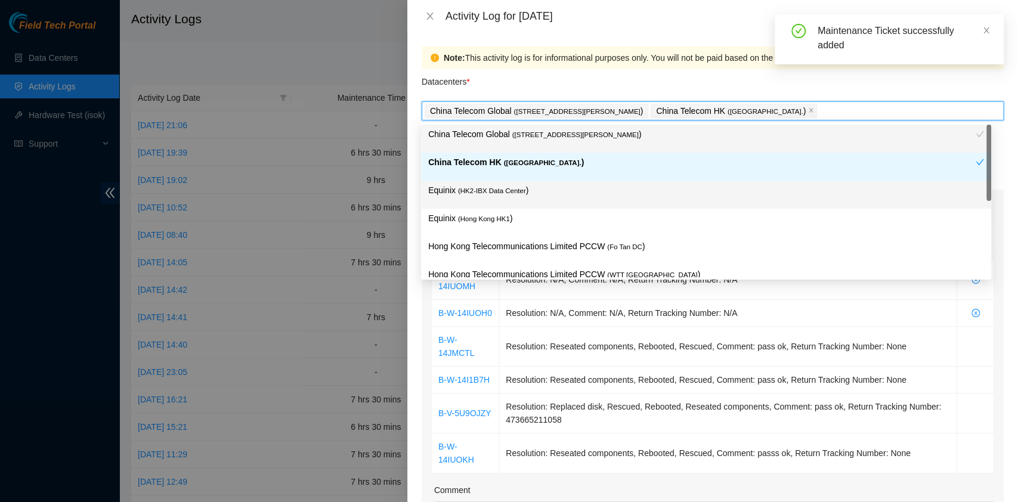
click at [612, 195] on p "Equinix ( HK2-IBX Data Center )" at bounding box center [706, 191] width 556 height 14
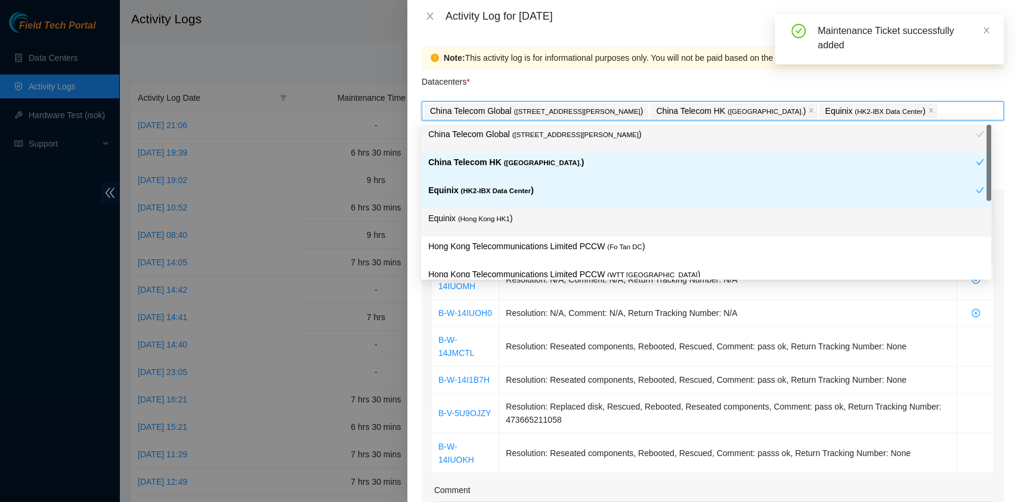
click at [596, 210] on div "Equinix ( Hong Kong HK1 )" at bounding box center [706, 223] width 570 height 28
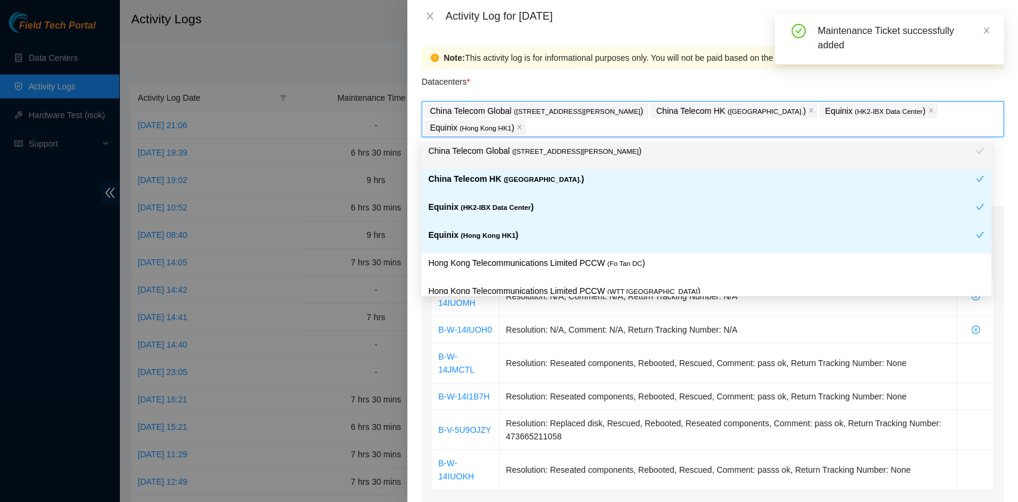
click at [591, 64] on div "Note: This activity log is for informational purposes only. You will not be pai…" at bounding box center [814, 57] width 741 height 13
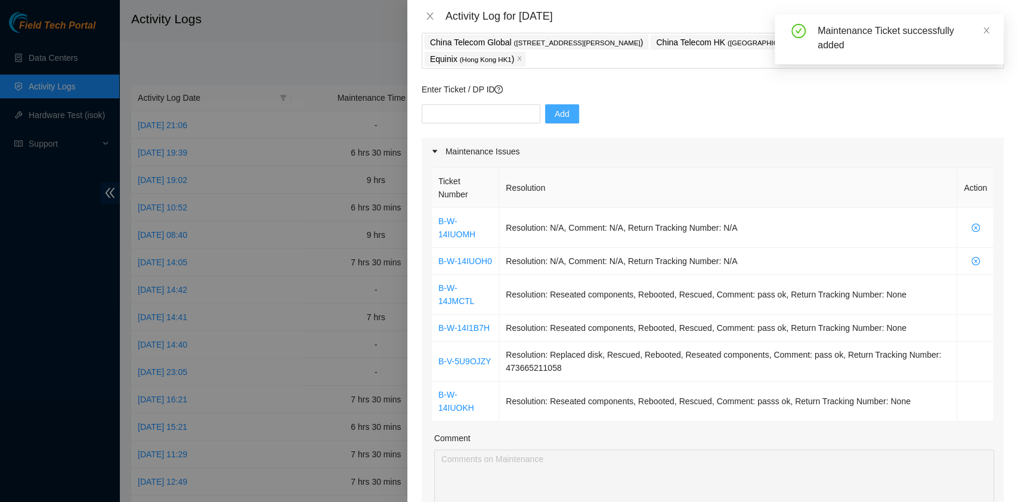
scroll to position [73, 0]
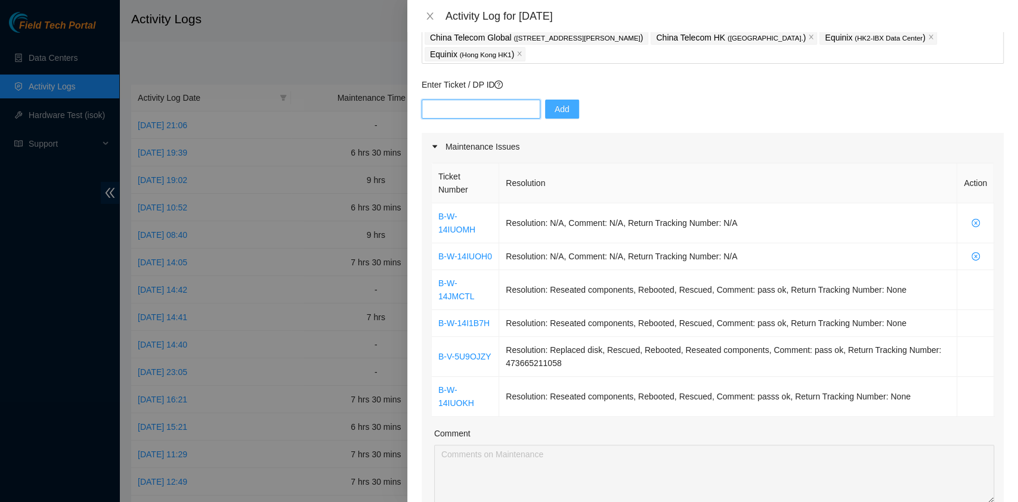
click at [454, 100] on input "text" at bounding box center [481, 109] width 119 height 19
paste input "B-W-14JMCVS"
type input "B-W-14JMCVS"
click at [555, 107] on span "Add" at bounding box center [562, 109] width 15 height 13
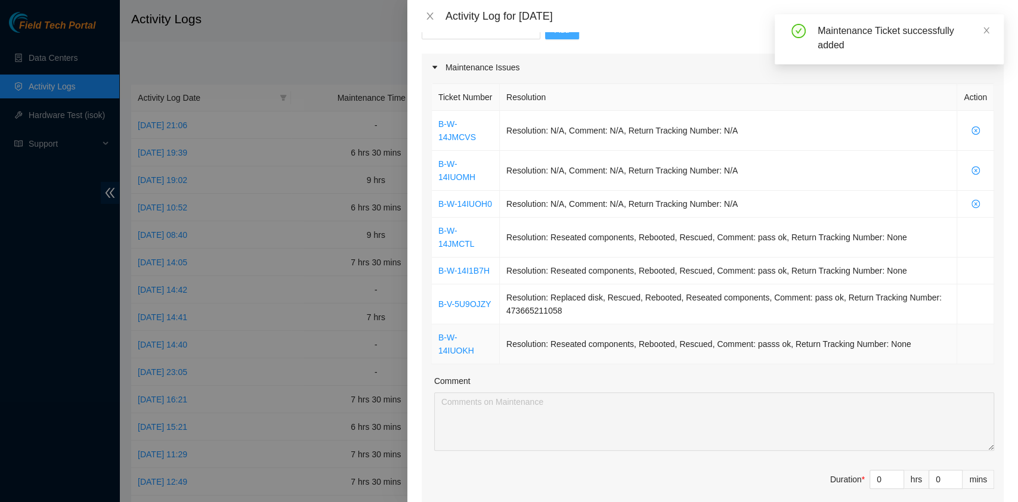
scroll to position [153, 0]
click at [912, 324] on td "Resolution: Reseated components, Rebooted, Rescued, Comment: passs ok, Return T…" at bounding box center [728, 344] width 457 height 40
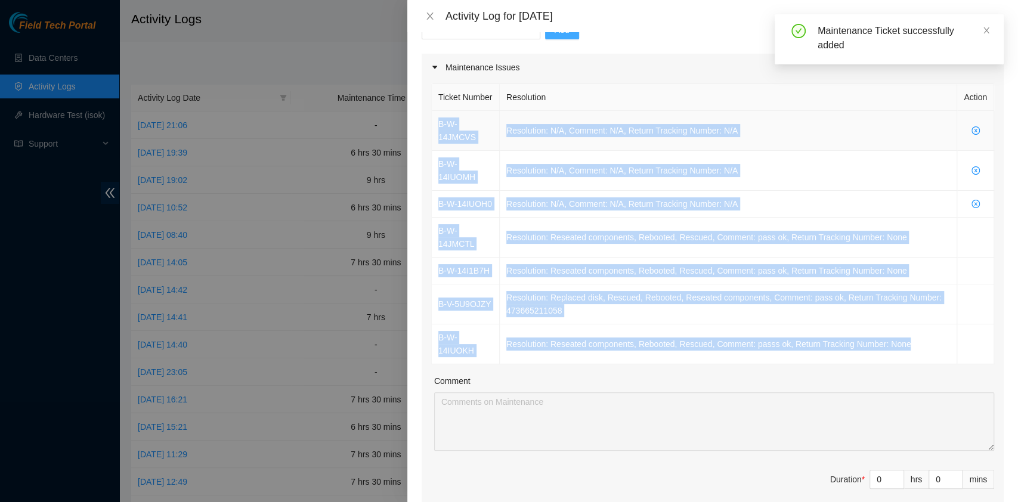
drag, startPoint x: 921, startPoint y: 326, endPoint x: 436, endPoint y: 128, distance: 523.1
click at [436, 128] on tbody "B-W-14JMCVS Resolution: N/A, Comment: N/A, Return Tracking Number: N/A B-W-14IU…" at bounding box center [713, 237] width 562 height 253
copy tbody "B-W-14JMCVS Resolution: N/A, Comment: N/A, Return Tracking Number: N/A B-W-14IU…"
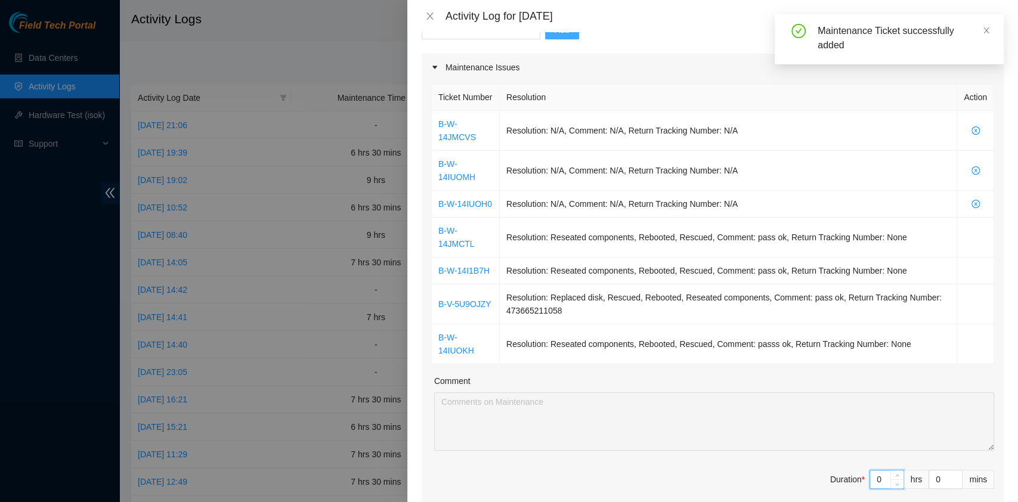
drag, startPoint x: 877, startPoint y: 454, endPoint x: 849, endPoint y: 448, distance: 28.8
click at [849, 470] on span "Duration * 0 hrs 0 mins" at bounding box center [712, 486] width 563 height 33
type input "8"
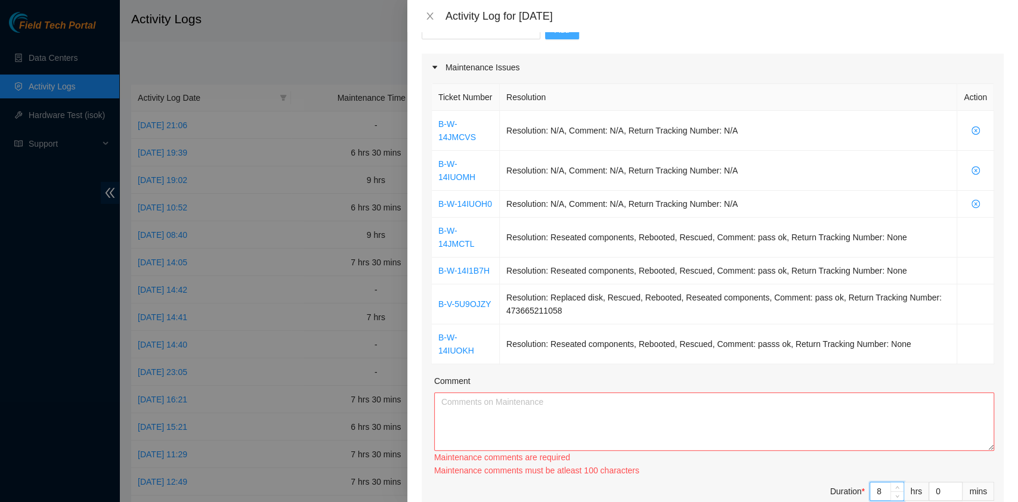
type input "8"
click at [695, 392] on textarea "Comment" at bounding box center [714, 421] width 560 height 58
paste textarea "B-W-14JMCVS Resolution: N/A, Comment: N/A, Return Tracking Number: N/A B-W-14IU…"
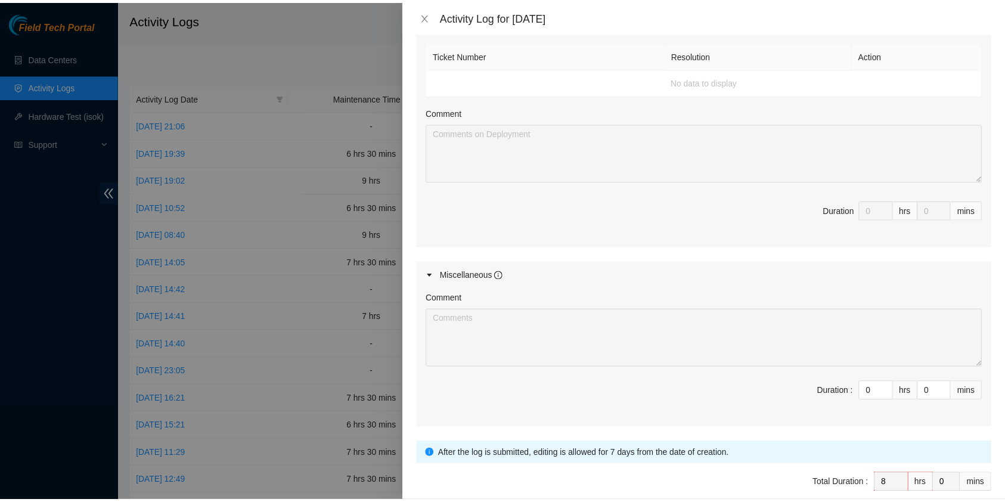
scroll to position [702, 0]
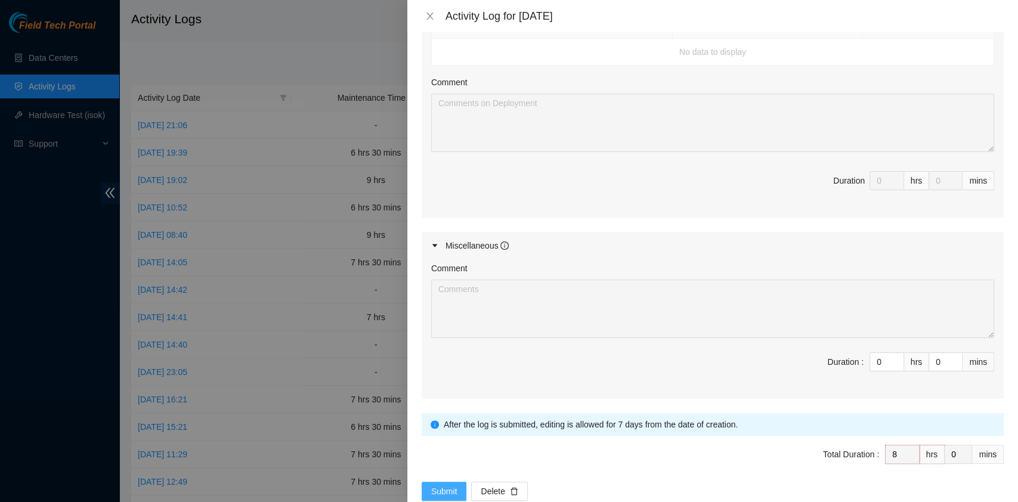
type textarea "B-W-14JMCVS Resolution: N/A, Comment: N/A, Return Tracking Number: N/A B-W-14IU…"
click at [457, 482] on button "Submit" at bounding box center [444, 491] width 45 height 19
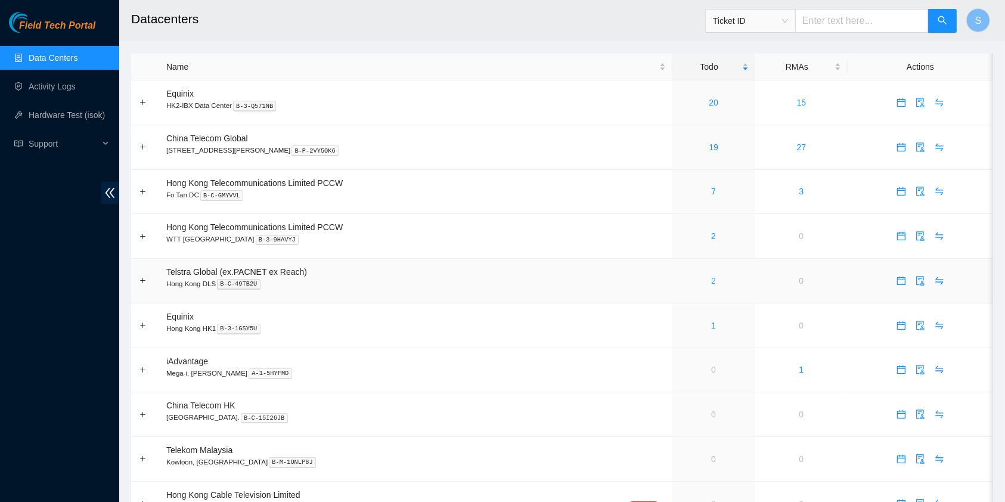
click at [711, 276] on link "2" at bounding box center [713, 281] width 5 height 10
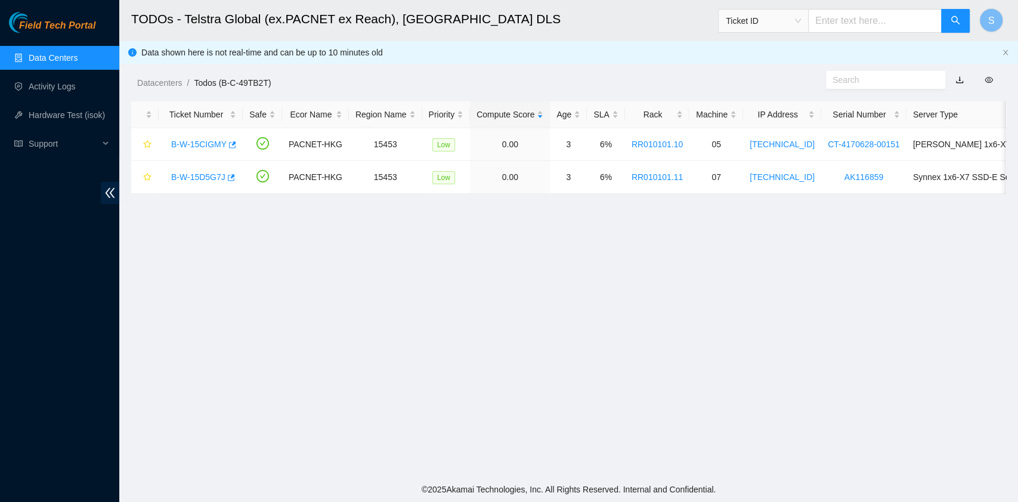
click at [159, 67] on div "Datacenters / Todos (B-C-49TB2T) /" at bounding box center [456, 56] width 674 height 67
click at [162, 76] on div "Datacenters / Todos (B-C-49TB2T) /" at bounding box center [456, 56] width 674 height 67
click at [162, 80] on link "Datacenters" at bounding box center [159, 83] width 45 height 10
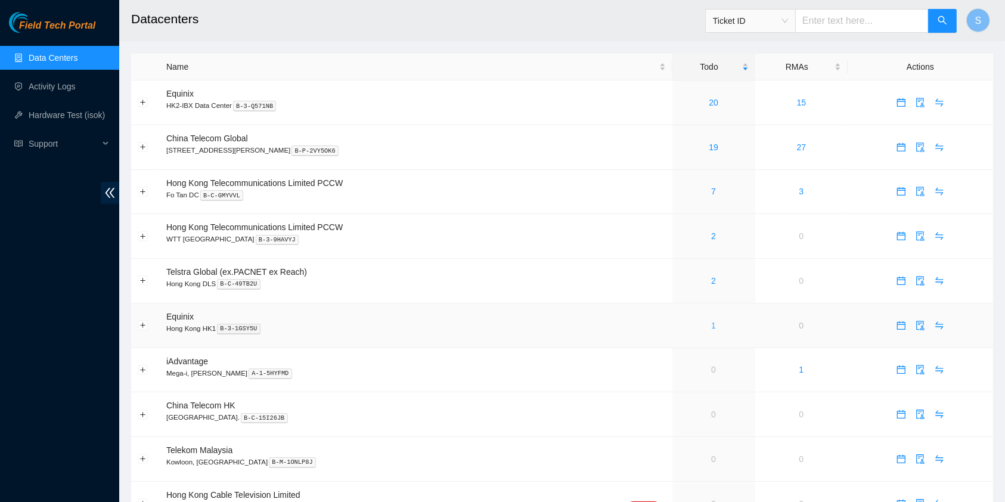
click at [711, 323] on link "1" at bounding box center [713, 326] width 5 height 10
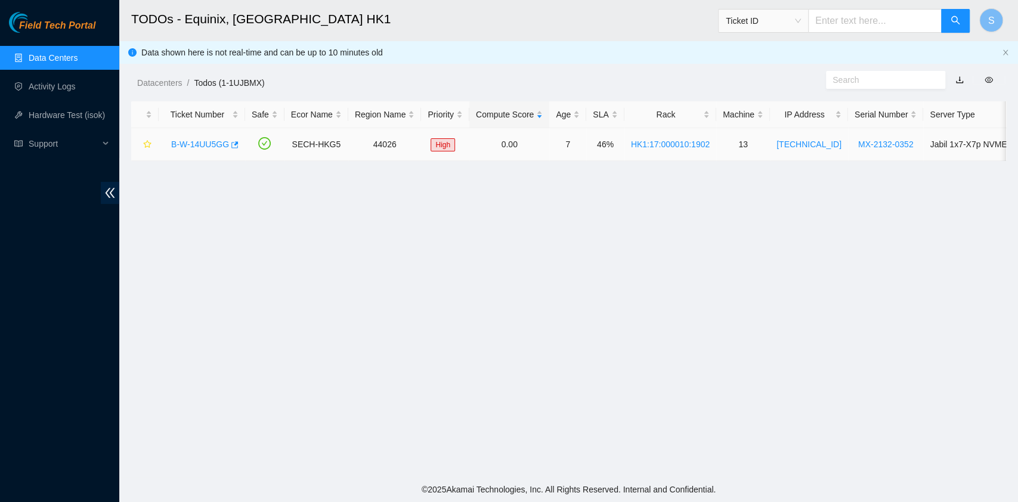
click at [192, 137] on div "B-W-14UU5GG" at bounding box center [201, 144] width 73 height 19
click at [193, 140] on link "B-W-14UU5GG" at bounding box center [200, 145] width 58 height 10
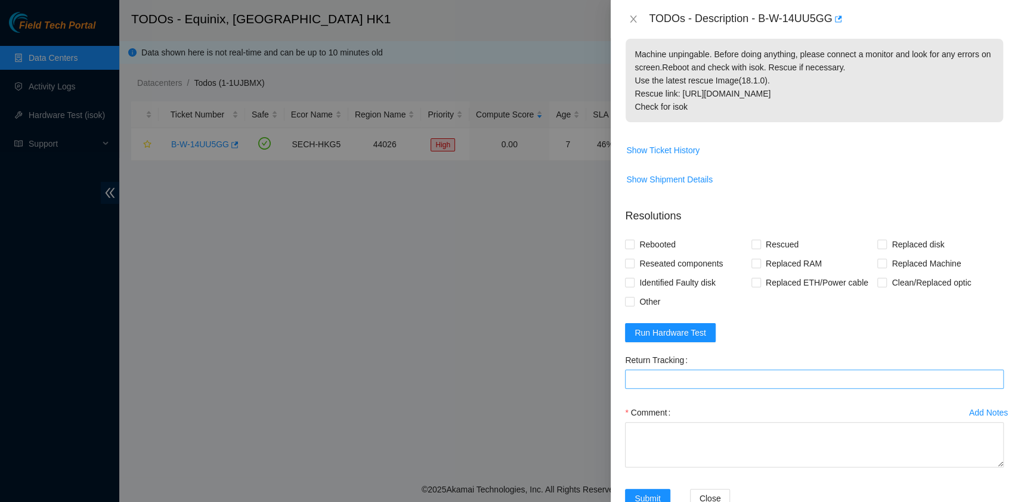
scroll to position [215, 0]
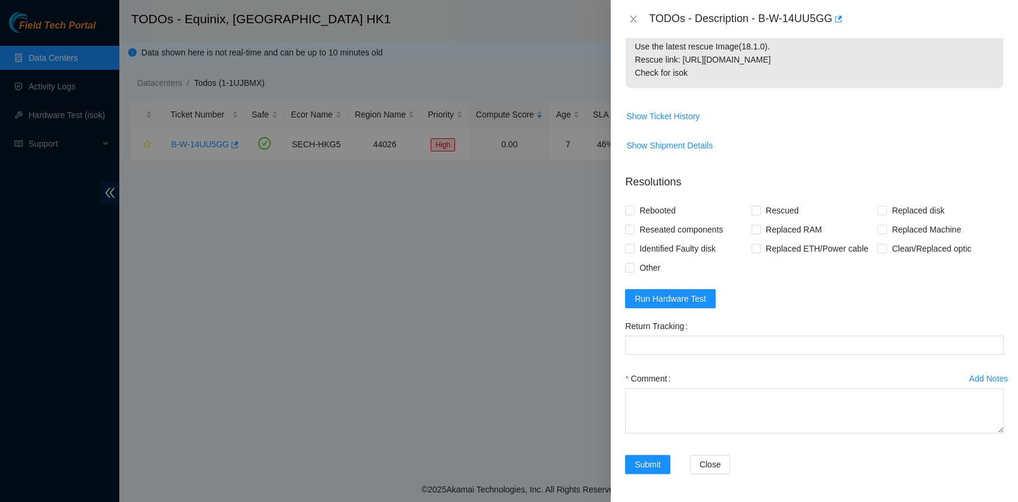
click at [679, 311] on form "Resolutions Rebooted Rescued Replaced disk Reseated components Replaced RAM Rep…" at bounding box center [814, 327] width 379 height 324
click at [680, 301] on span "Run Hardware Test" at bounding box center [670, 298] width 72 height 13
click at [670, 230] on span "Reseated components" at bounding box center [680, 229] width 93 height 19
click at [633, 230] on input "Reseated components" at bounding box center [629, 229] width 8 height 8
checkbox input "true"
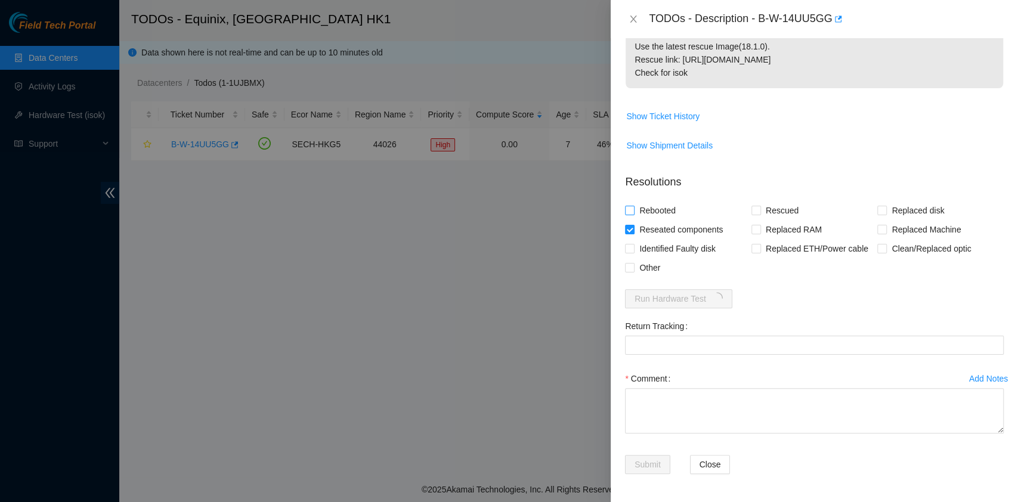
click at [651, 203] on span "Rebooted" at bounding box center [657, 210] width 46 height 19
click at [633, 206] on input "Rebooted" at bounding box center [629, 210] width 8 height 8
checkbox input "true"
click at [780, 207] on span "Rescued" at bounding box center [782, 210] width 42 height 19
click at [760, 207] on input "Rescued" at bounding box center [755, 210] width 8 height 8
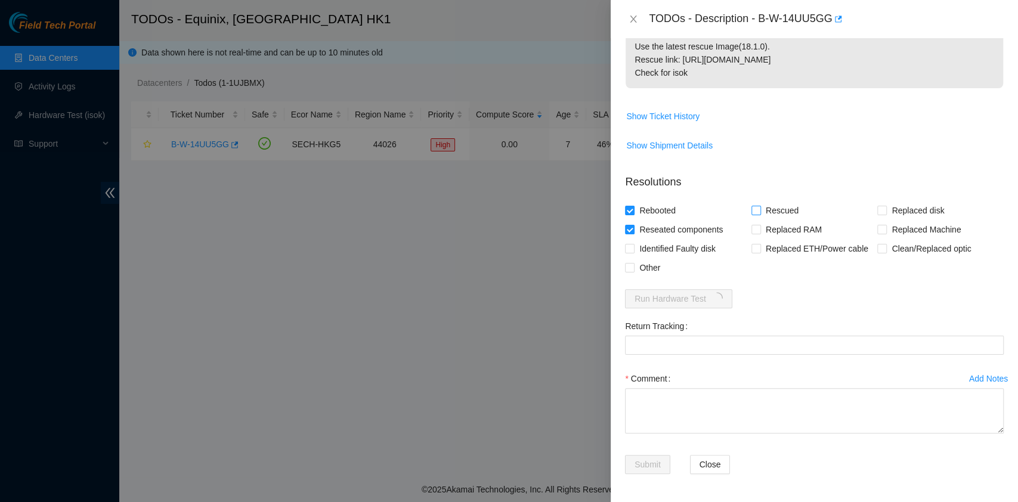
checkbox input "true"
click at [725, 444] on div "Add Notes Comment" at bounding box center [814, 412] width 388 height 86
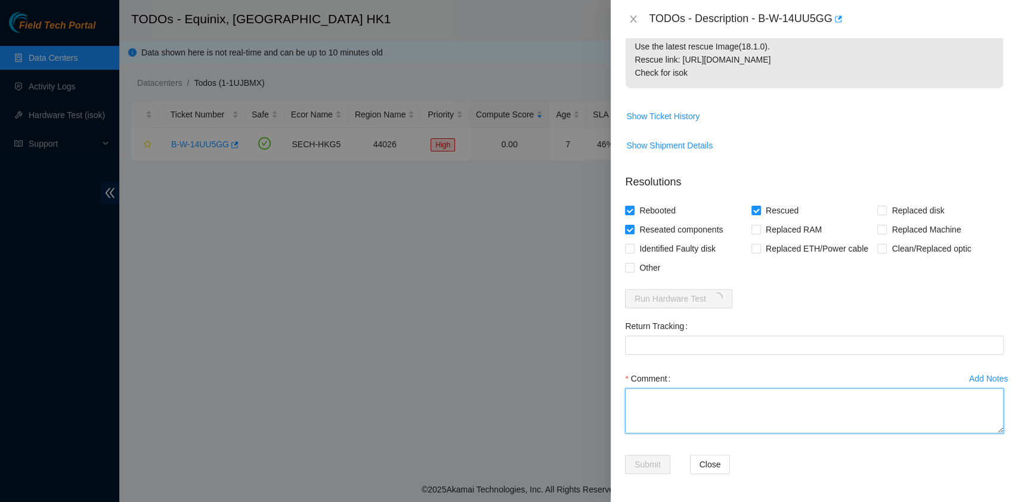
click at [730, 411] on textarea "Comment" at bounding box center [814, 410] width 379 height 45
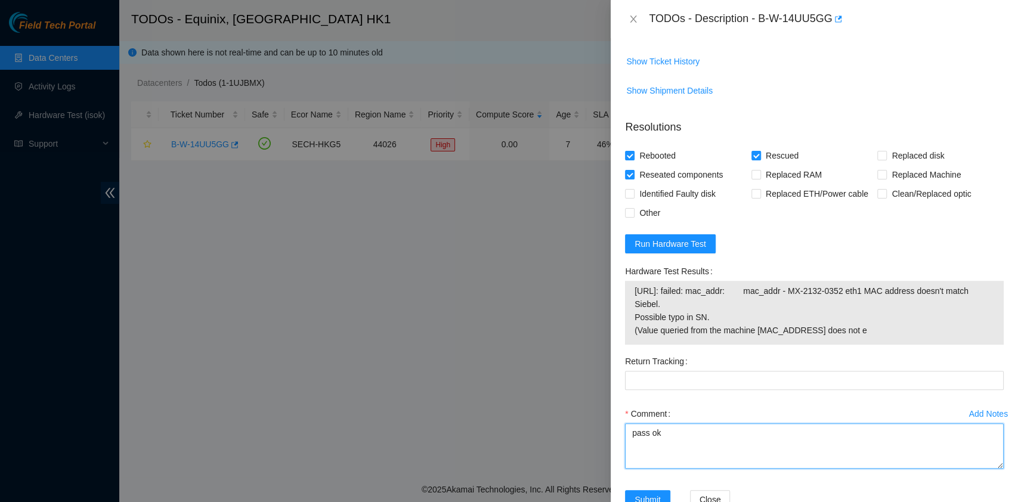
scroll to position [305, 0]
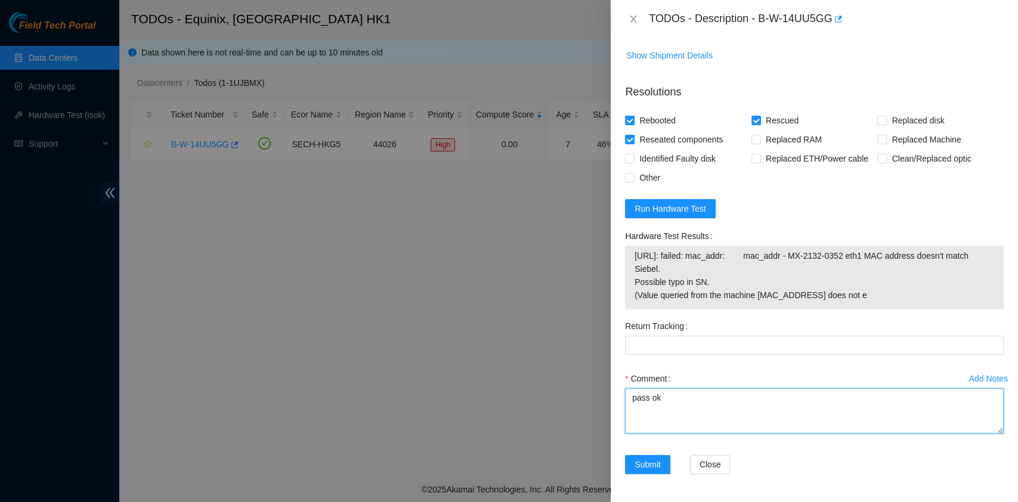
type textarea "pass ok"
click at [711, 394] on textarea "pass ok" at bounding box center [814, 410] width 379 height 45
click at [716, 397] on textarea "pass ok" at bounding box center [814, 410] width 379 height 45
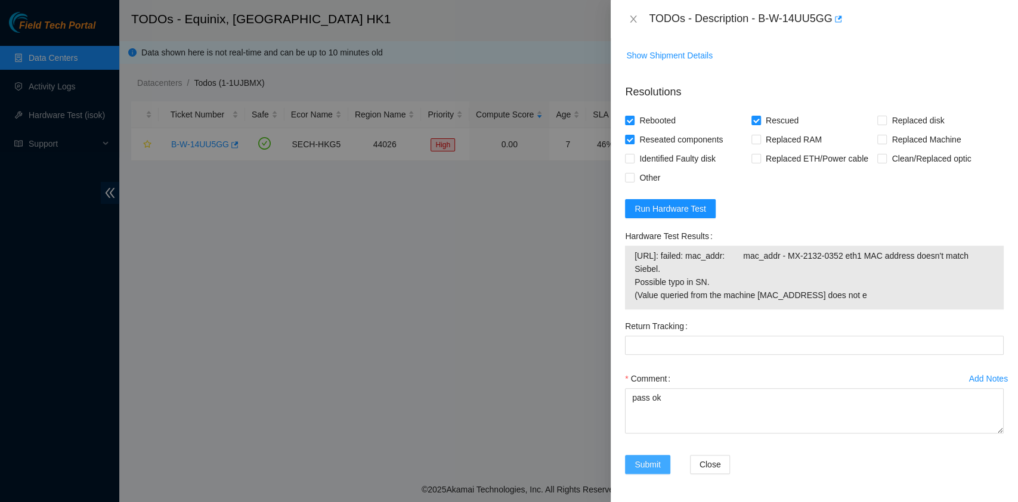
click at [653, 458] on span "Submit" at bounding box center [647, 464] width 26 height 13
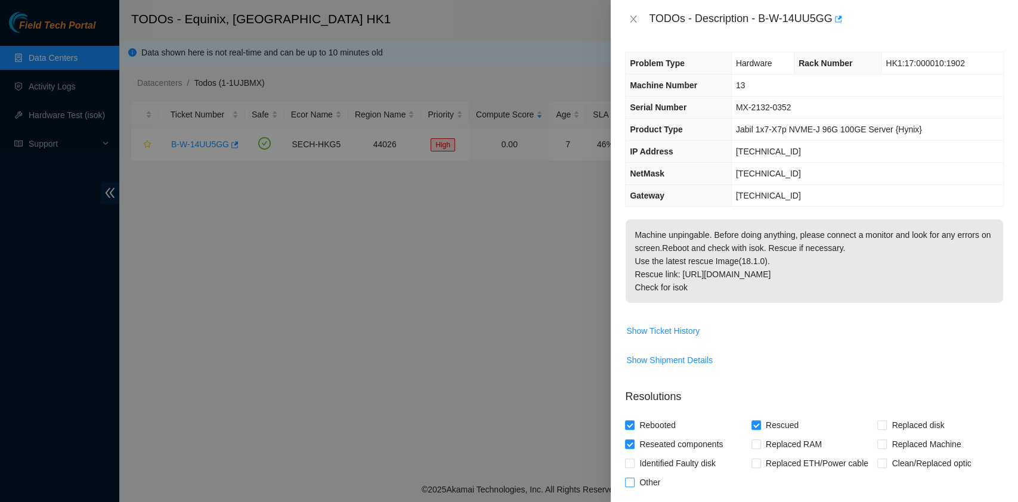
scroll to position [0, 0]
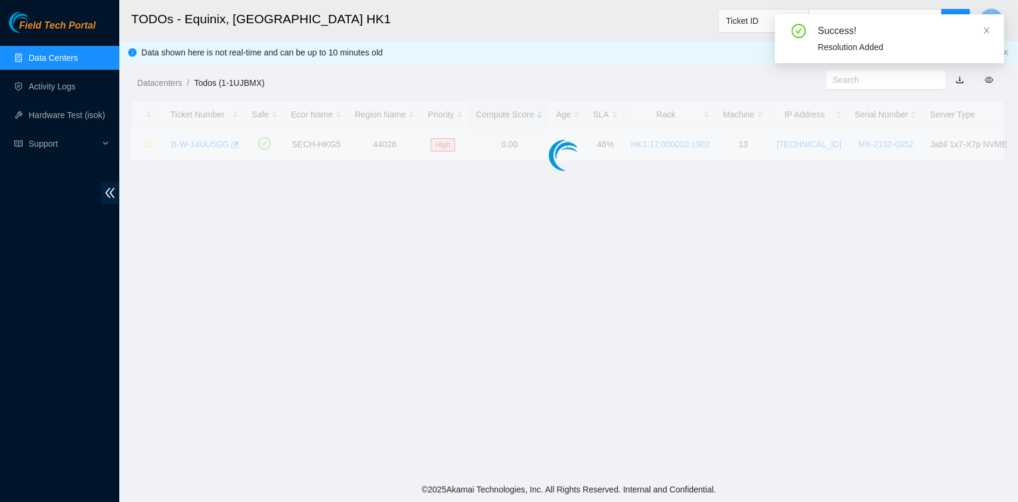
drag, startPoint x: 757, startPoint y: 21, endPoint x: 811, endPoint y: 45, distance: 58.7
click at [819, 34] on body "Field Tech Portal Data Centers Activity Logs Hardware Test (isok) Support TODOs…" at bounding box center [509, 251] width 1018 height 502
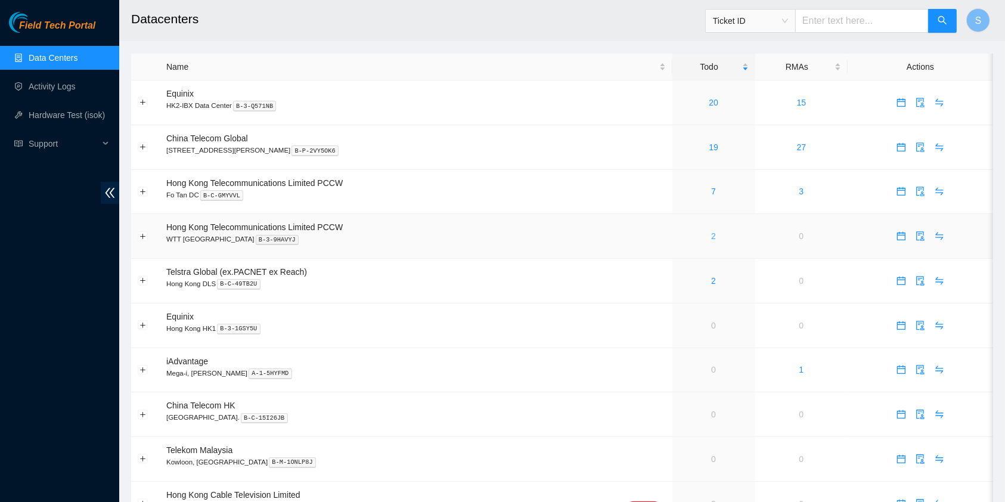
click at [692, 235] on div "2" at bounding box center [714, 236] width 70 height 13
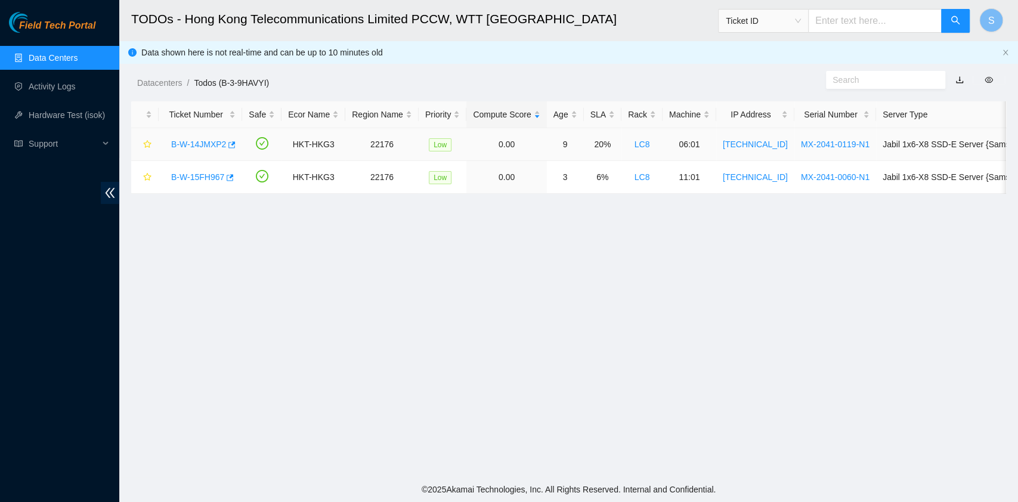
click at [209, 147] on link "B-W-14JMXP2" at bounding box center [198, 145] width 55 height 10
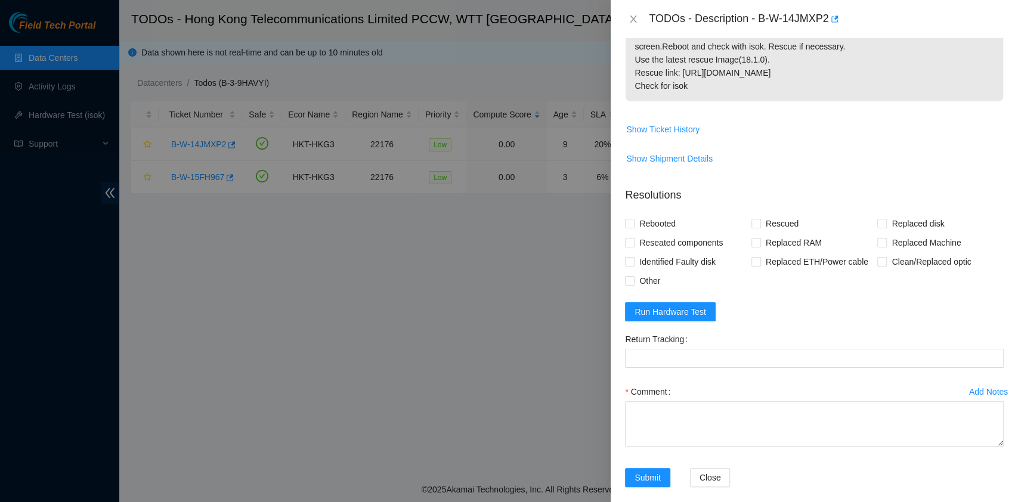
scroll to position [237, 0]
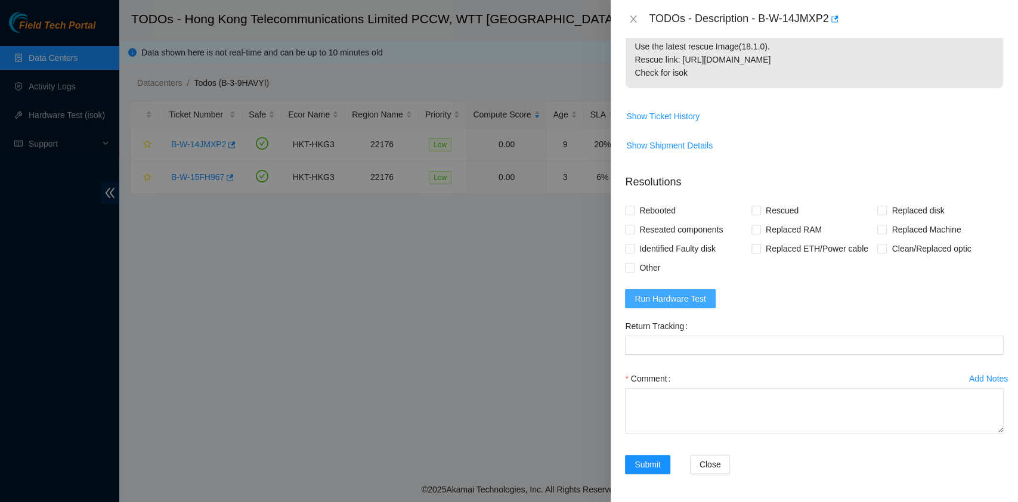
click at [678, 303] on span "Run Hardware Test" at bounding box center [670, 298] width 72 height 13
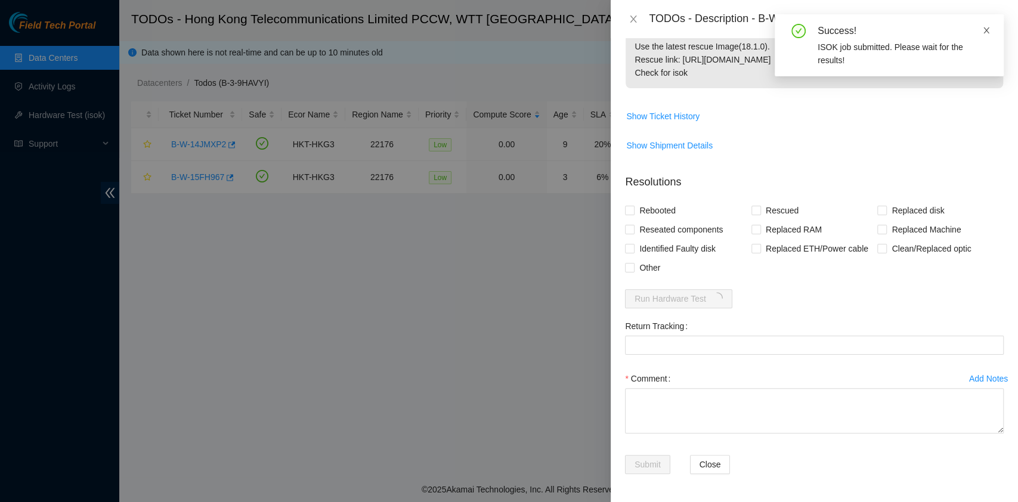
click at [989, 27] on icon "close" at bounding box center [986, 30] width 8 height 8
click at [691, 228] on span "Reseated components" at bounding box center [680, 229] width 93 height 19
click at [633, 228] on input "Reseated components" at bounding box center [629, 229] width 8 height 8
checkbox input "true"
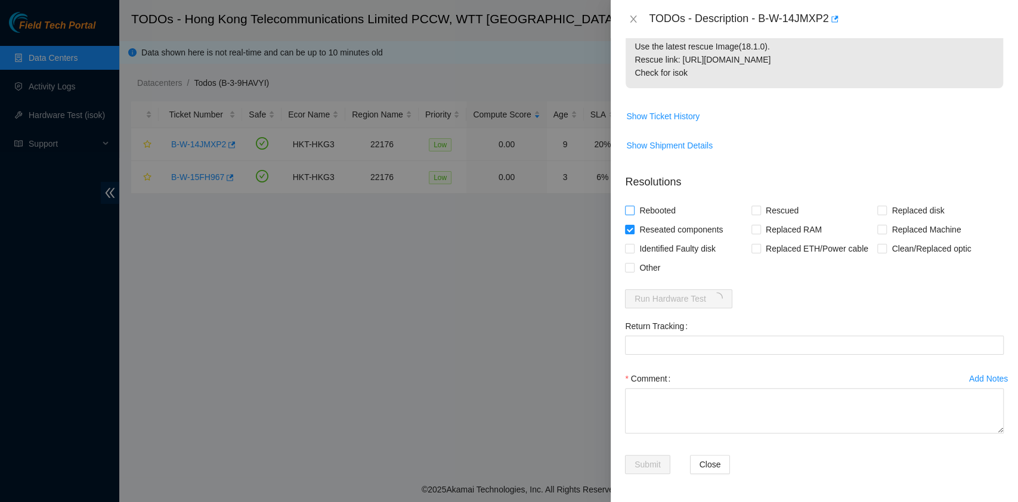
click at [655, 215] on span "Rebooted" at bounding box center [657, 210] width 46 height 19
click at [633, 214] on input "Rebooted" at bounding box center [629, 210] width 8 height 8
checkbox input "true"
click at [754, 208] on input "Rescued" at bounding box center [755, 210] width 8 height 8
checkbox input "true"
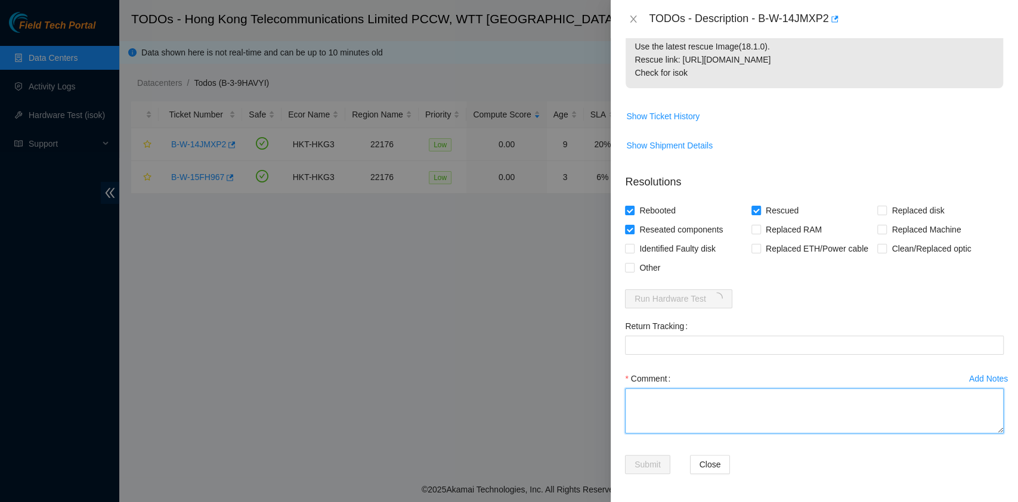
click at [705, 398] on textarea "Comment" at bounding box center [814, 410] width 379 height 45
type textarea "V"
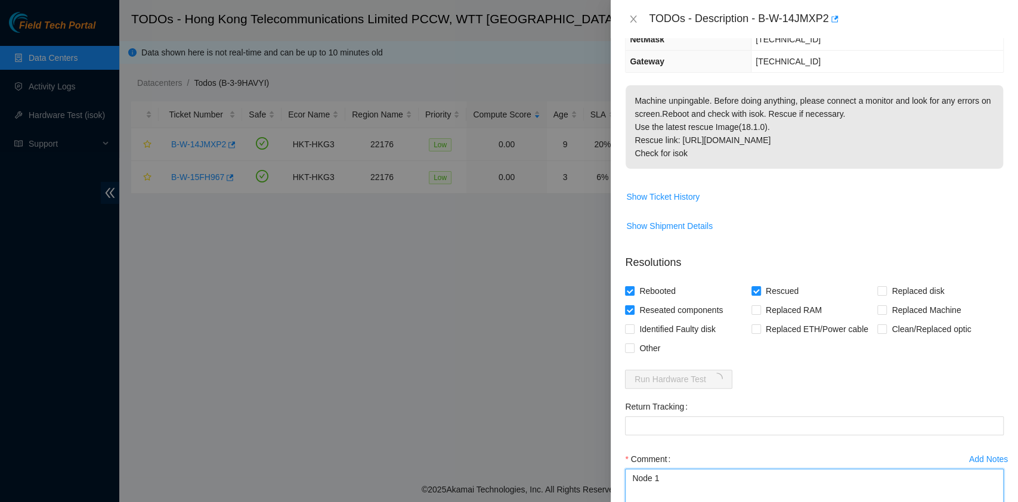
scroll to position [157, 0]
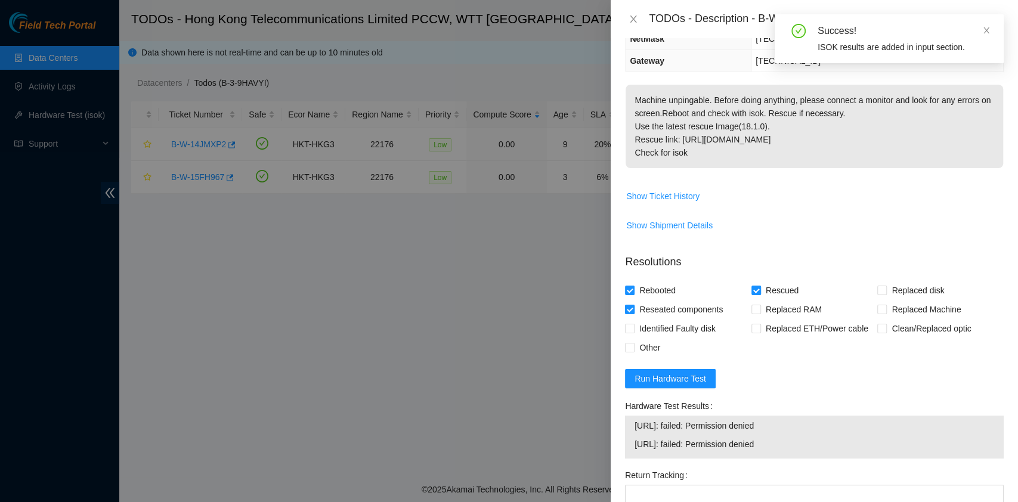
type textarea "Node 1- Vga un stable to rescue it keeps goes blank while rescue."
click at [665, 308] on span "Reseated components" at bounding box center [680, 309] width 93 height 19
click at [749, 278] on form "Resolutions Rebooted Rescued Replaced disk Reseated components Replaced RAM Rep…" at bounding box center [814, 440] width 379 height 393
click at [770, 289] on span "Rescued" at bounding box center [782, 290] width 42 height 19
click at [760, 289] on input "Rescued" at bounding box center [755, 290] width 8 height 8
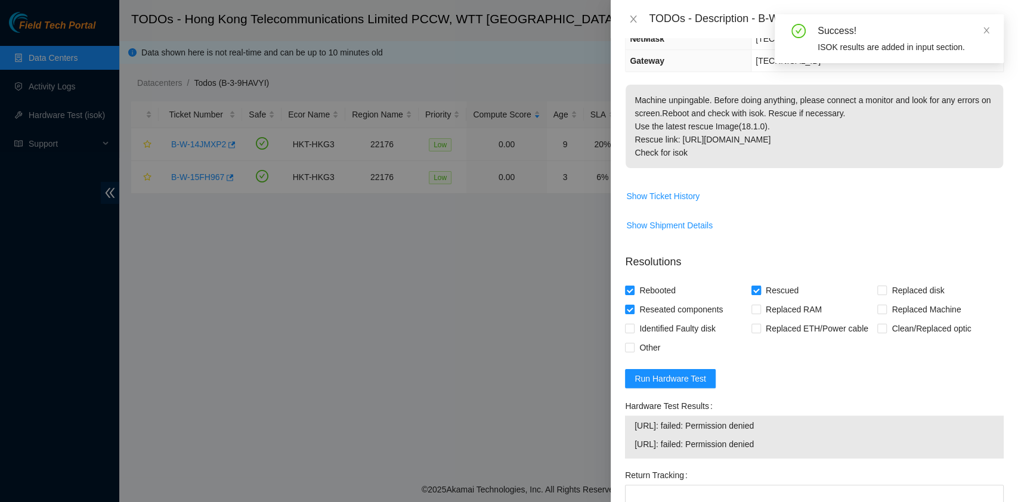
checkbox input "false"
click at [665, 312] on span "Reseated components" at bounding box center [680, 309] width 93 height 19
click at [633, 312] on input "Reseated components" at bounding box center [629, 309] width 8 height 8
checkbox input "false"
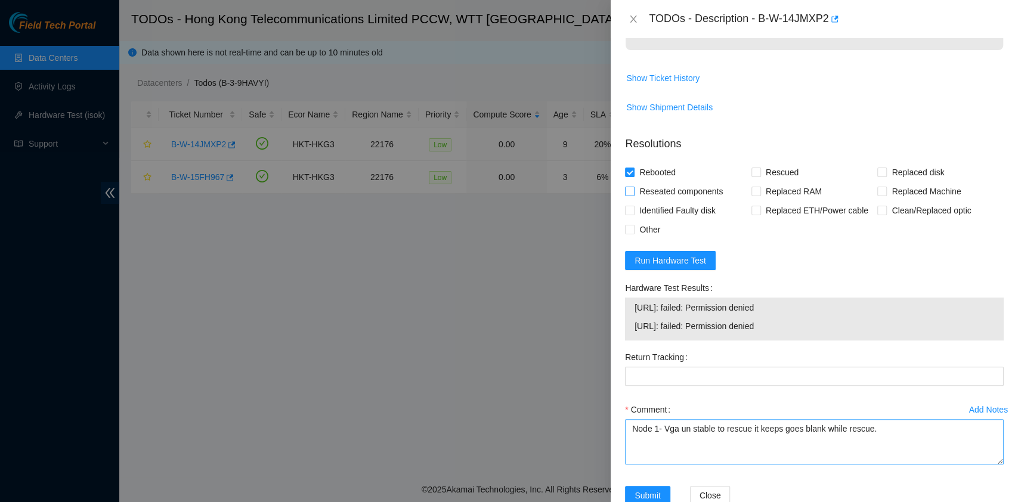
scroll to position [306, 0]
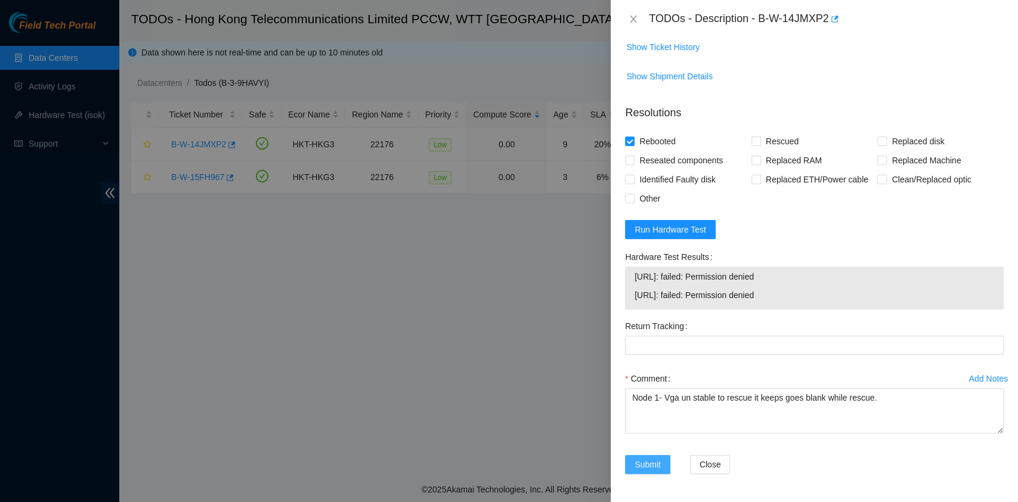
click at [660, 460] on span "Submit" at bounding box center [647, 464] width 26 height 13
click at [718, 460] on button "Close" at bounding box center [716, 464] width 41 height 19
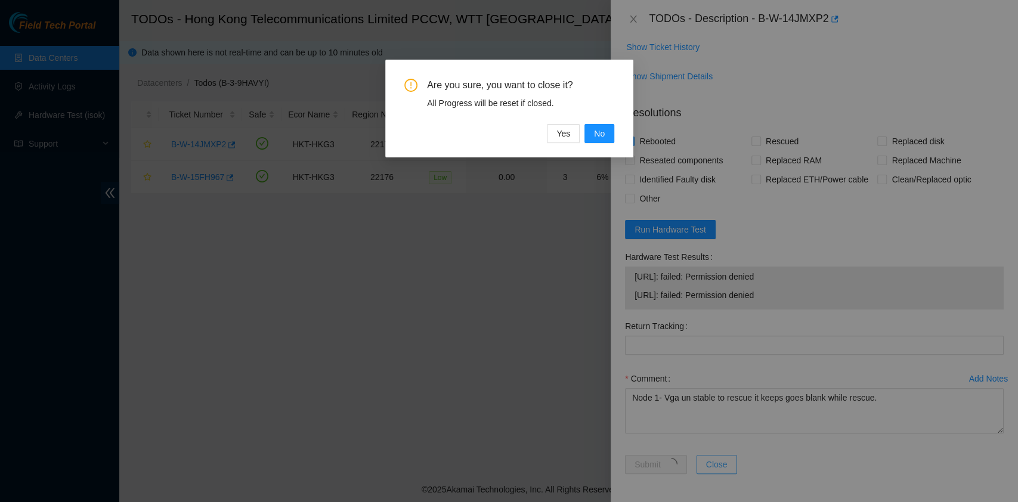
click at [714, 456] on div "Are you sure, you want to close it? All Progress will be reset if closed. Yes No" at bounding box center [509, 251] width 1018 height 502
click at [592, 133] on button "No" at bounding box center [599, 133] width 30 height 19
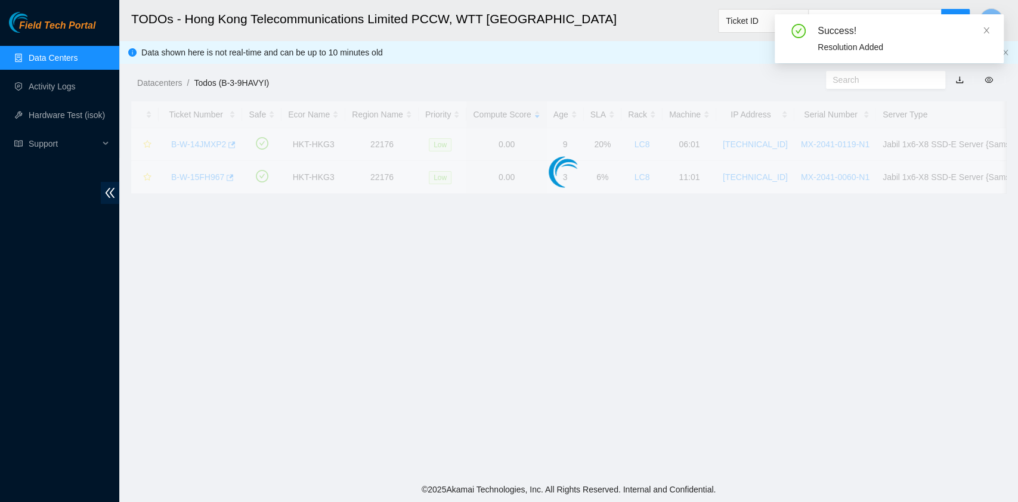
click at [615, 380] on body "Field Tech Portal Data Centers Activity Logs Hardware Test (isok) Support TODOs…" at bounding box center [509, 251] width 1018 height 502
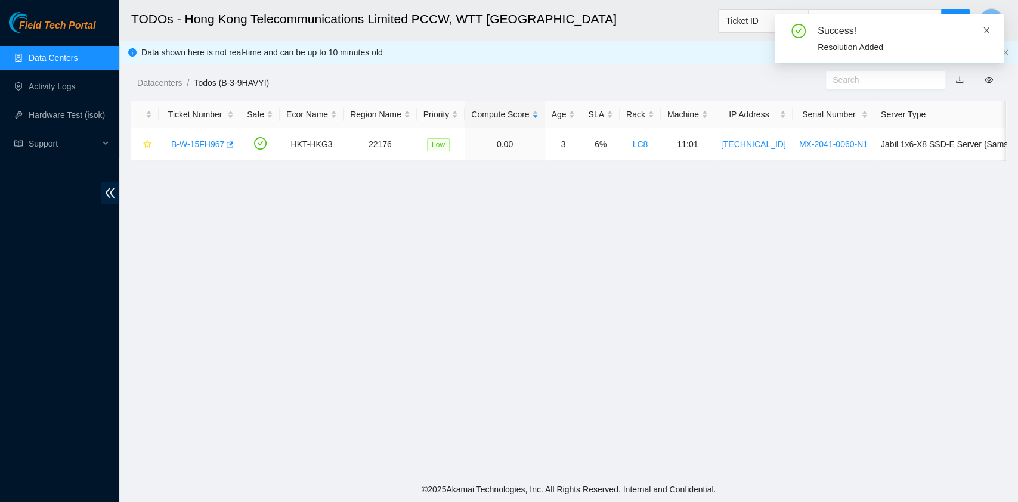
click at [986, 32] on icon "close" at bounding box center [986, 30] width 8 height 8
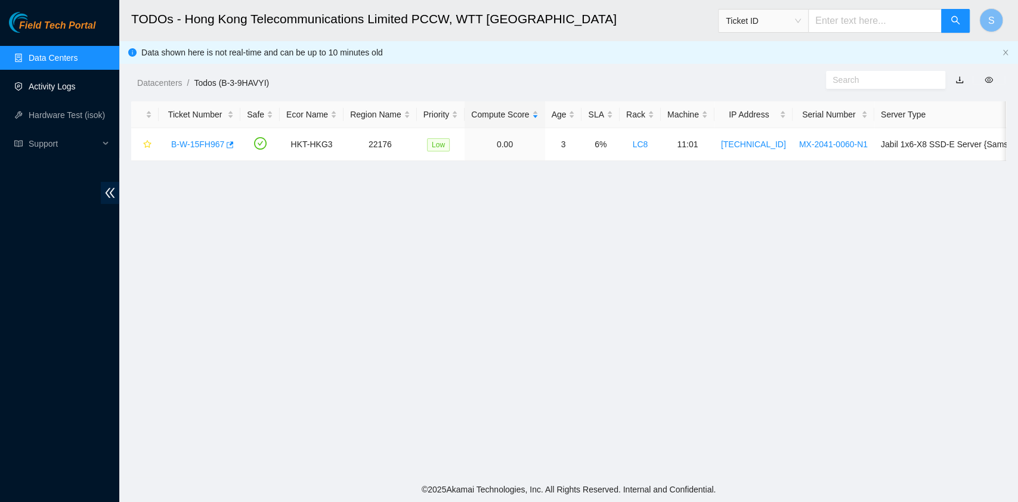
click at [53, 82] on link "Activity Logs" at bounding box center [52, 87] width 47 height 10
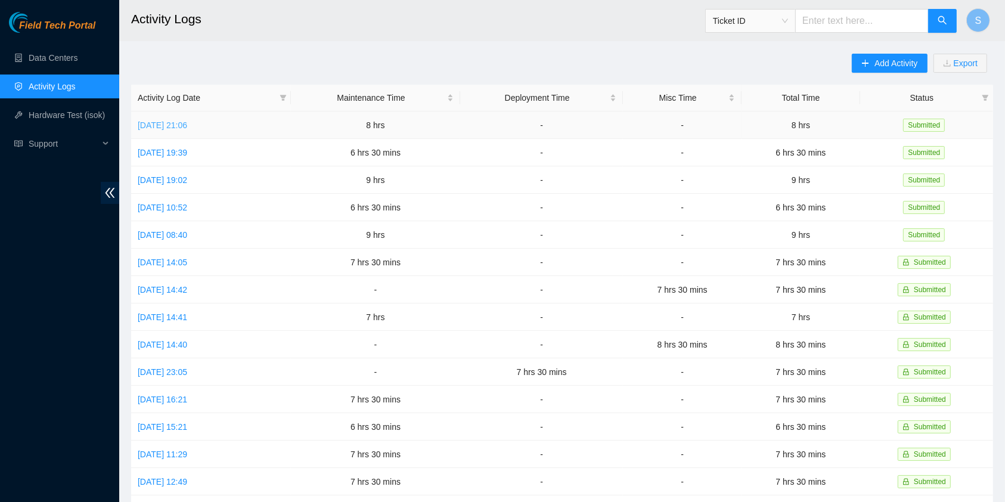
click at [187, 126] on link "Sun, 07 Sep 2025 21:06" at bounding box center [162, 125] width 49 height 10
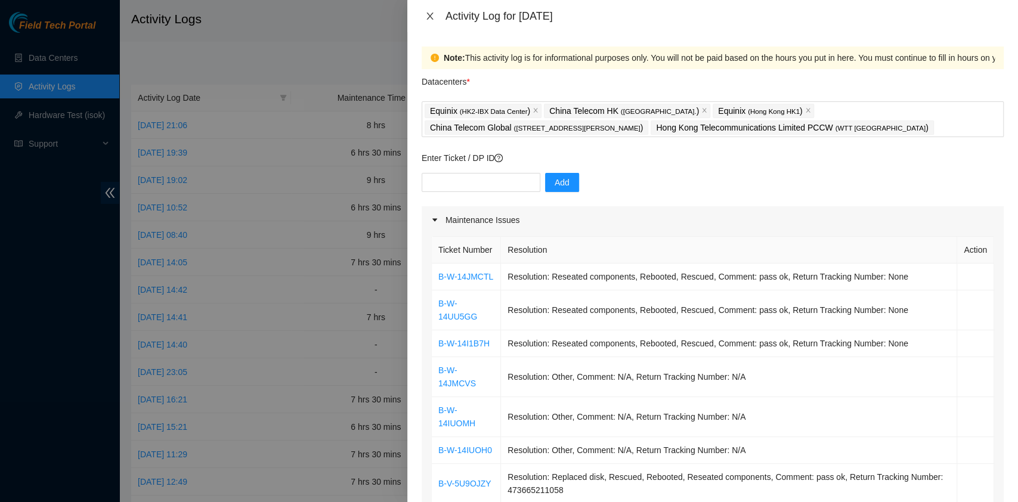
click at [433, 16] on icon "close" at bounding box center [430, 16] width 10 height 10
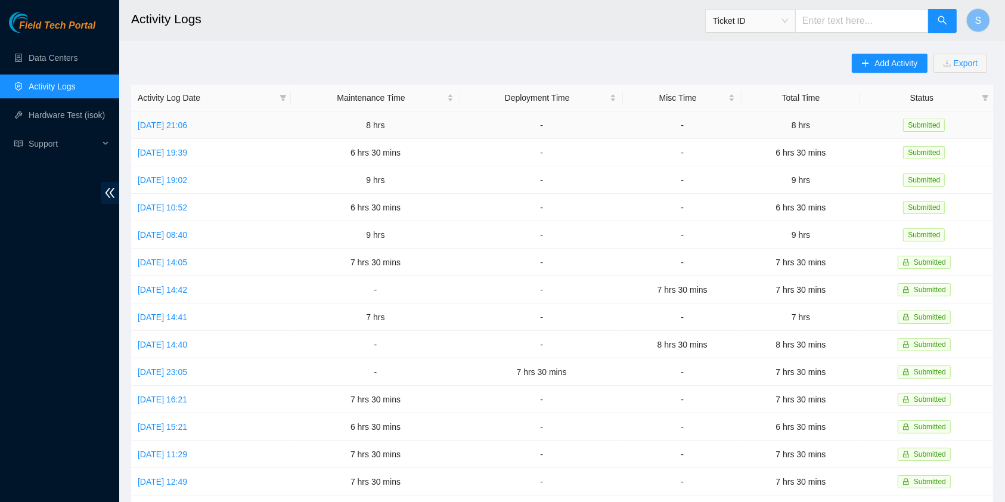
click at [194, 113] on td "Sun, 07 Sep 2025 21:06" at bounding box center [211, 124] width 160 height 27
click at [187, 120] on link "Sun, 07 Sep 2025 21:06" at bounding box center [162, 125] width 49 height 10
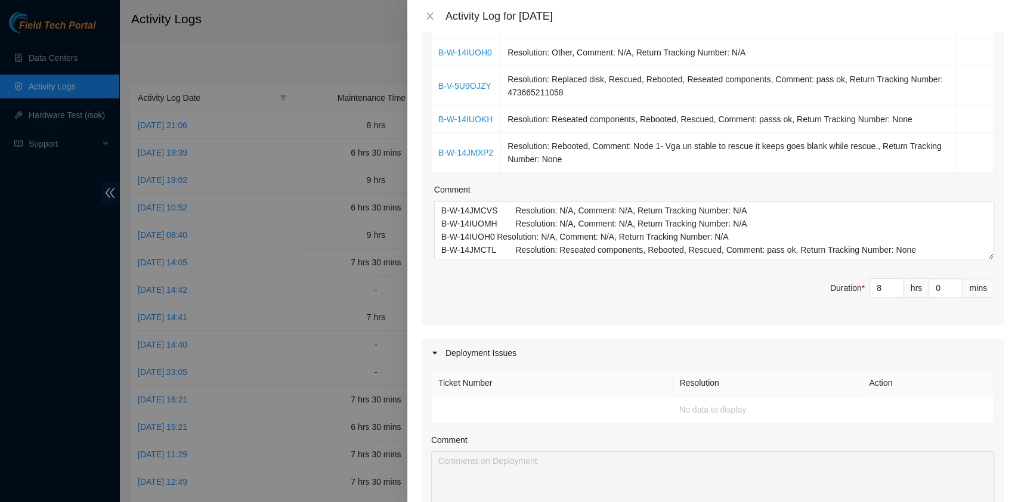
scroll to position [397, 0]
drag, startPoint x: 496, startPoint y: 154, endPoint x: 439, endPoint y: 147, distance: 57.8
click at [439, 147] on td "B-W-14JMXP2" at bounding box center [466, 154] width 69 height 40
copy link "B-W-14JMXP2"
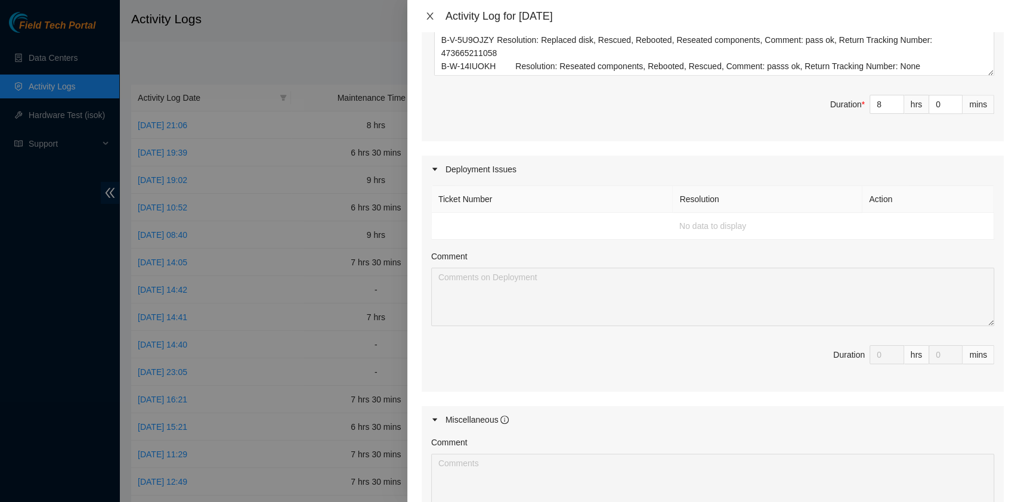
scroll to position [582, 0]
click at [429, 11] on icon "close" at bounding box center [430, 16] width 10 height 10
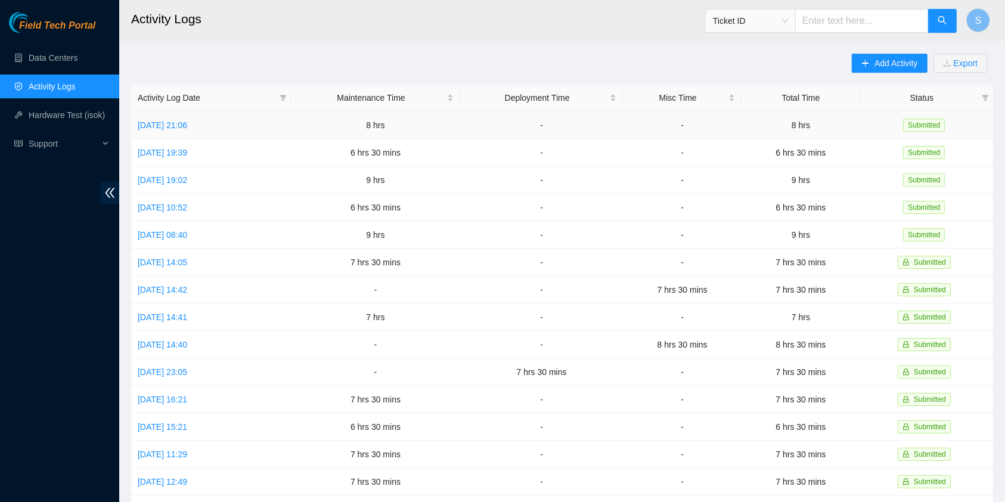
click at [157, 110] on th "Activity Log Date" at bounding box center [211, 98] width 160 height 27
click at [163, 120] on link "Sun, 07 Sep 2025 21:06" at bounding box center [162, 125] width 49 height 10
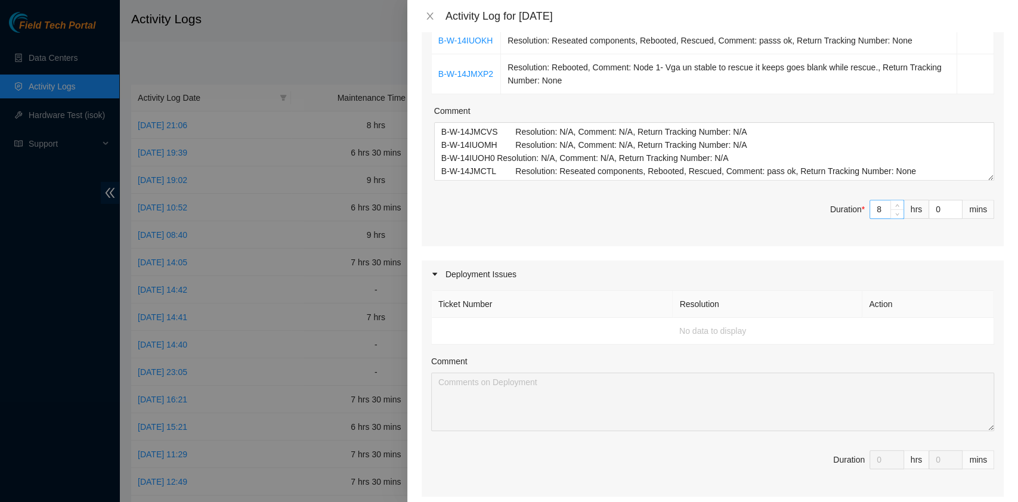
scroll to position [477, 0]
drag, startPoint x: 869, startPoint y: 210, endPoint x: 859, endPoint y: 208, distance: 9.8
click at [870, 208] on input "8" at bounding box center [886, 209] width 33 height 18
type input "0"
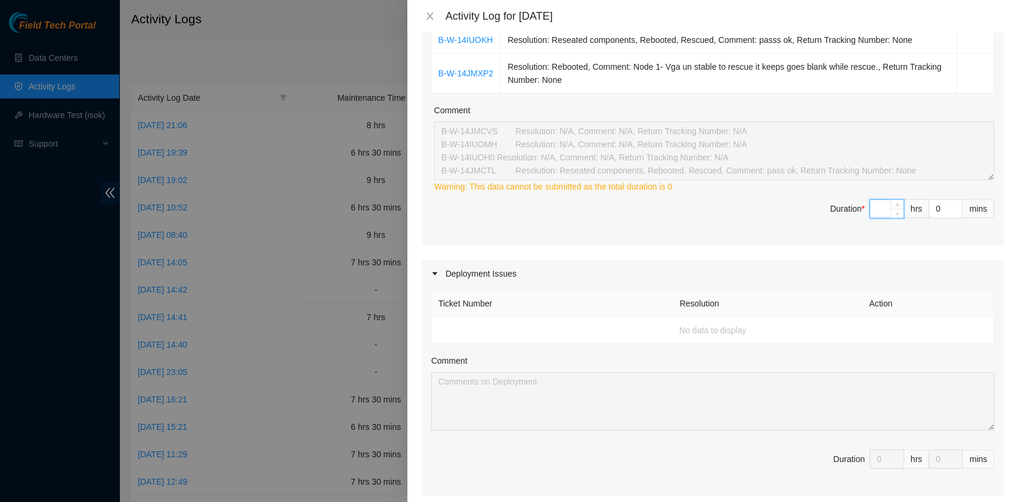
type input "9"
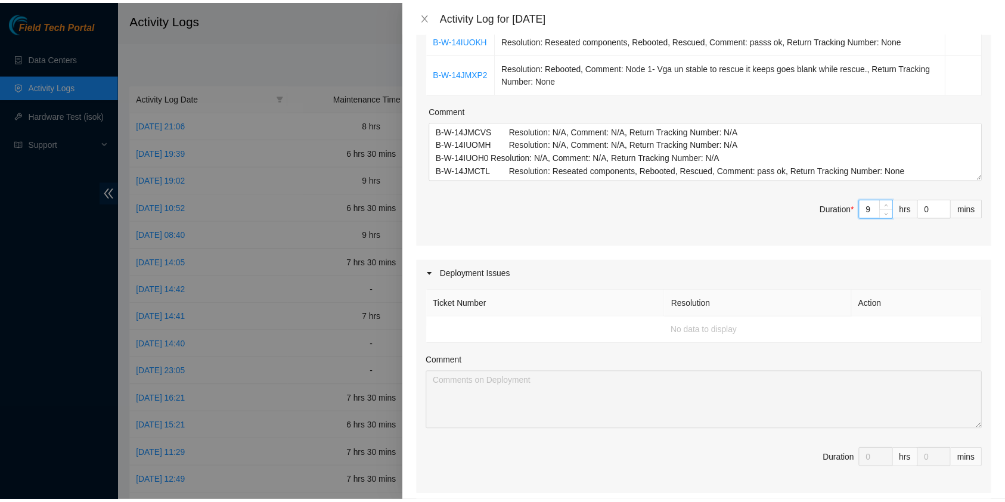
scroll to position [782, 0]
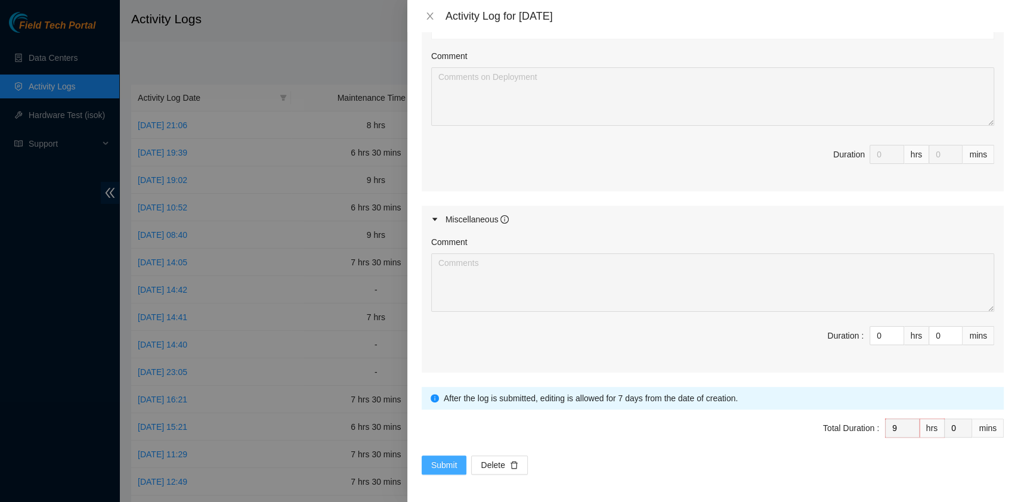
type input "9"
click at [447, 456] on button "Submit" at bounding box center [444, 465] width 45 height 19
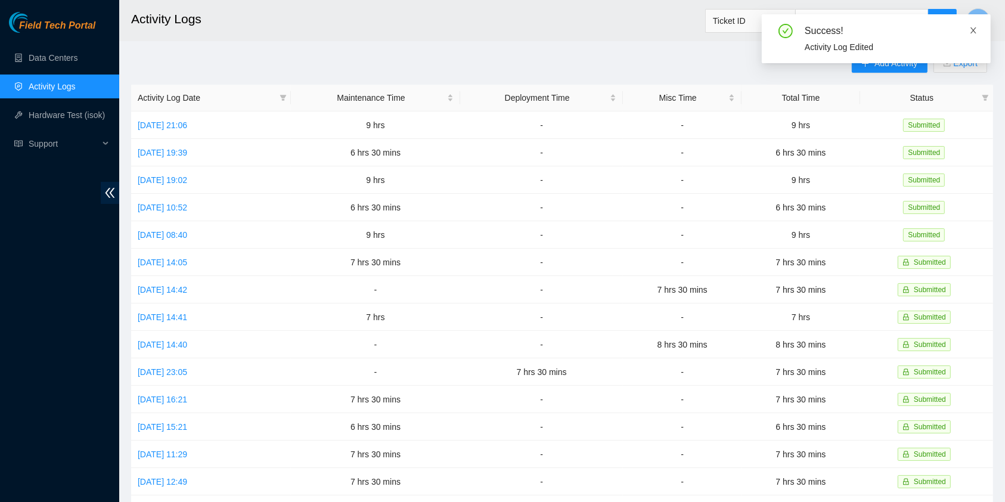
click at [973, 36] on link at bounding box center [974, 30] width 8 height 13
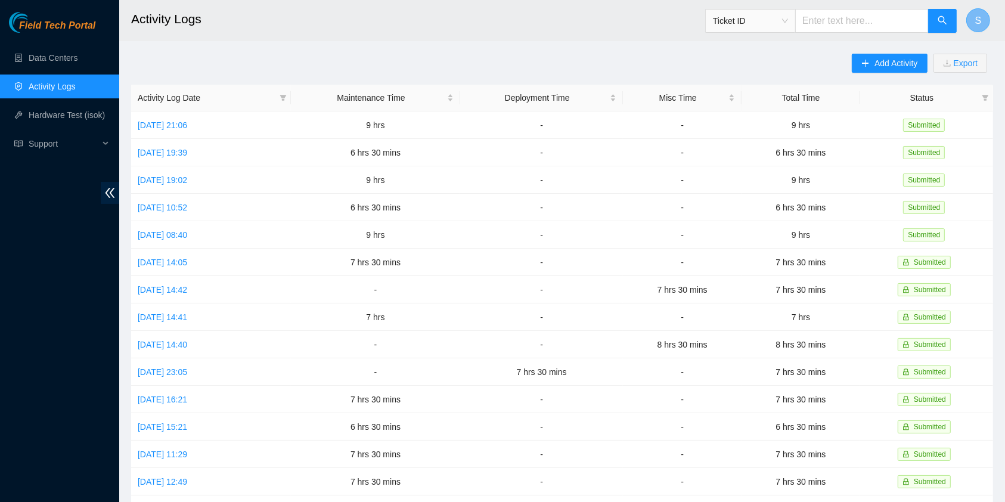
click at [983, 20] on button "S" at bounding box center [979, 20] width 24 height 24
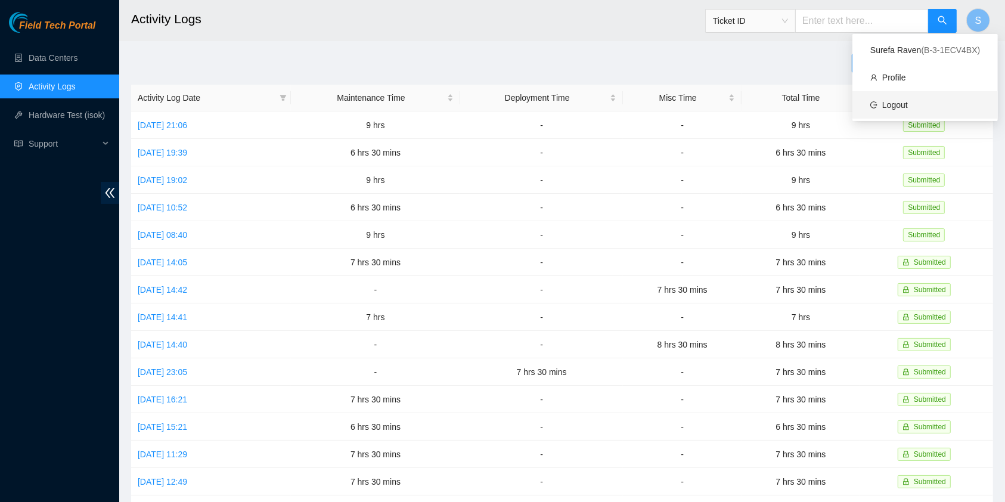
click at [904, 101] on link "Logout" at bounding box center [895, 105] width 26 height 10
